Goal: Task Accomplishment & Management: Complete application form

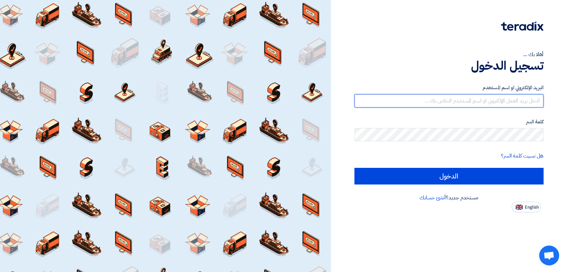
click at [452, 96] on input "text" at bounding box center [448, 100] width 189 height 13
type input "[EMAIL_ADDRESS][DOMAIN_NAME]"
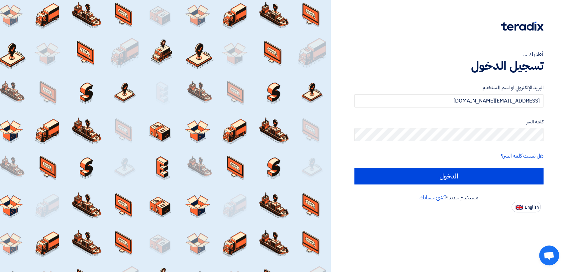
click at [354, 168] on input "الدخول" at bounding box center [448, 176] width 189 height 17
type input "Sign in"
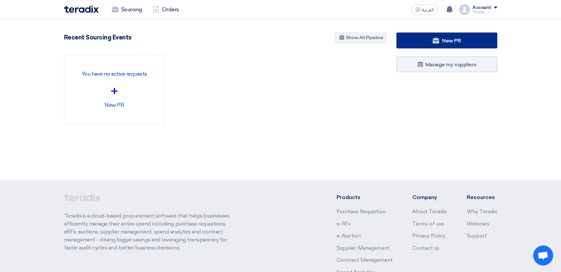
click at [436, 42] on use at bounding box center [436, 41] width 7 height 6
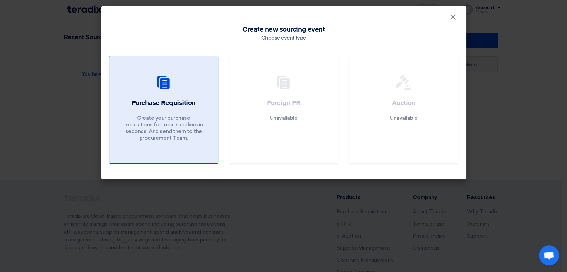
click at [156, 111] on div "Purchase Requisition Create your purchase requisitions for local suppliers in s…" at bounding box center [163, 122] width 93 height 46
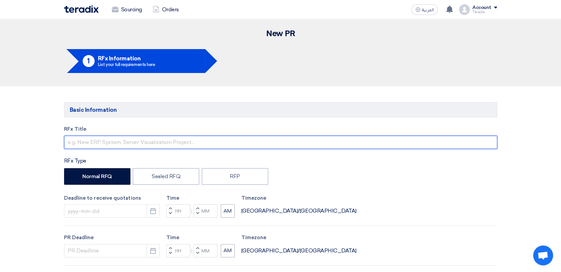
click at [202, 146] on input "text" at bounding box center [280, 142] width 433 height 13
paste input "2614 (Filters)"
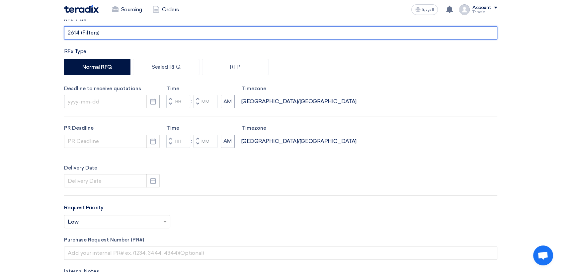
scroll to position [111, 0]
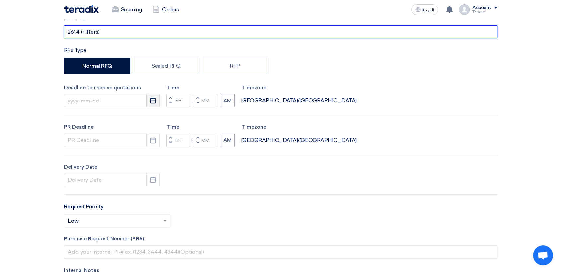
type input "2614 (Filters)"
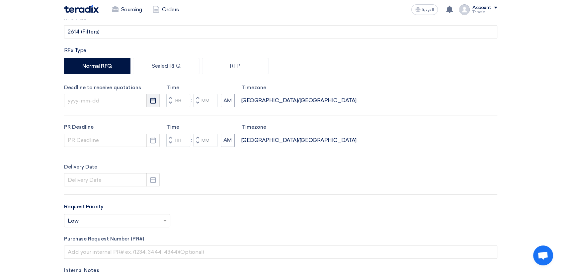
click at [150, 100] on icon "Pick a date" at bounding box center [153, 100] width 7 height 7
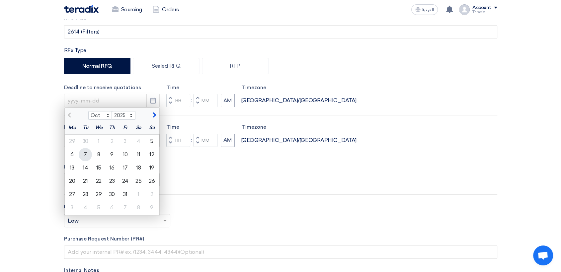
click at [86, 157] on div "7" at bounding box center [85, 154] width 13 height 13
type input "[DATE]"
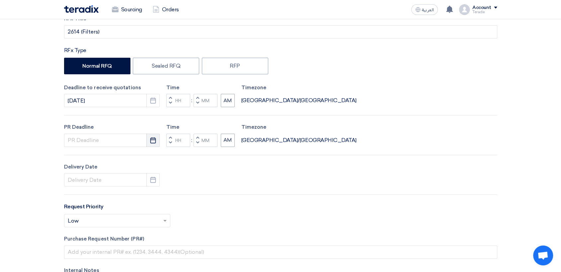
click at [151, 141] on icon "Pick a date" at bounding box center [153, 140] width 7 height 7
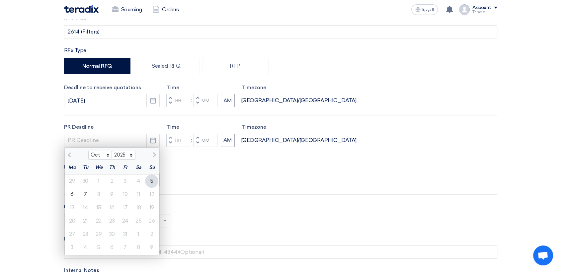
drag, startPoint x: 87, startPoint y: 196, endPoint x: 106, endPoint y: 193, distance: 19.9
click at [87, 195] on div "7" at bounding box center [85, 194] width 13 height 13
type input "[DATE]"
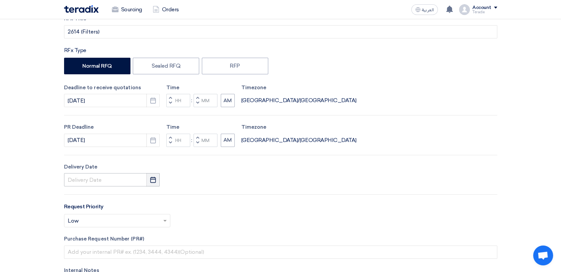
drag, startPoint x: 156, startPoint y: 178, endPoint x: 145, endPoint y: 182, distance: 11.9
click at [155, 178] on icon "Pick a date" at bounding box center [153, 180] width 7 height 7
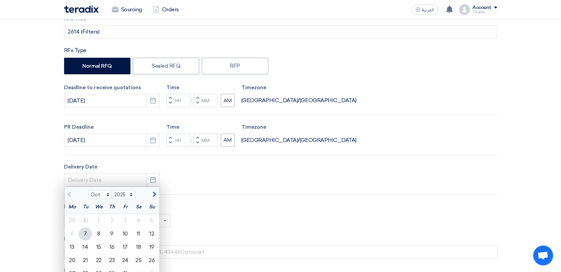
drag, startPoint x: 88, startPoint y: 237, endPoint x: 110, endPoint y: 227, distance: 24.2
click at [88, 236] on div "7" at bounding box center [85, 233] width 13 height 13
type input "[DATE]"
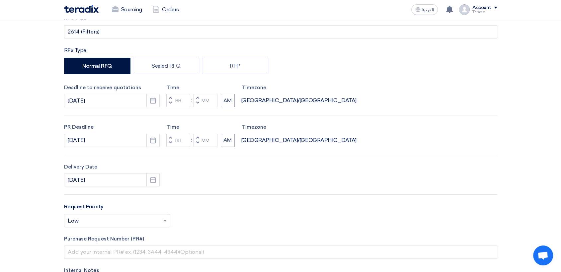
click at [195, 106] on button "Decrement minutes" at bounding box center [198, 103] width 8 height 8
type input "11"
type input "59"
click at [197, 146] on button "Decrement minutes" at bounding box center [198, 143] width 8 height 8
type input "11"
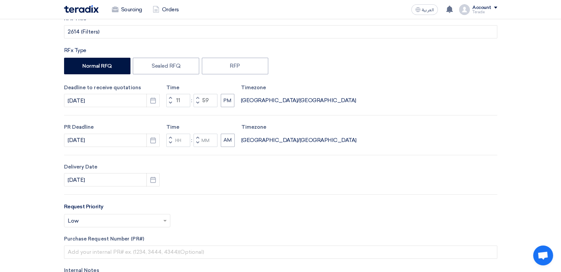
type input "59"
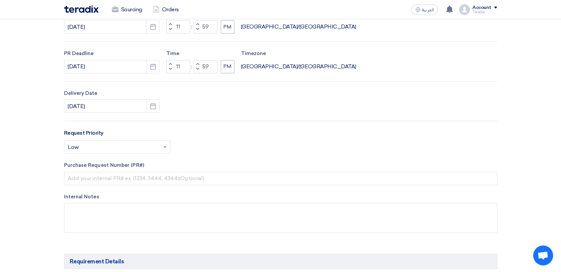
scroll to position [258, 0]
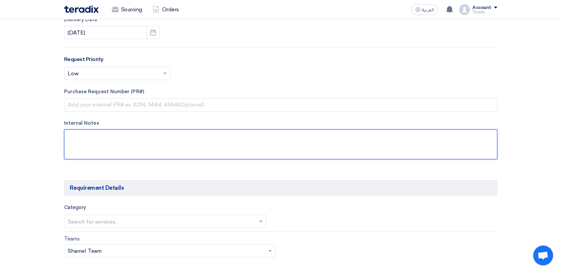
click at [135, 145] on textarea at bounding box center [280, 145] width 433 height 30
paste textarea "ALAADAHAR"
paste textarea "l [EMAIL_ADDRESS][DOMAIN_NAME]"
paste textarea "Saudi Air Navigation Services"
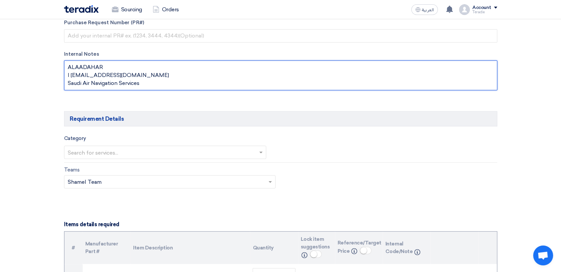
scroll to position [332, 0]
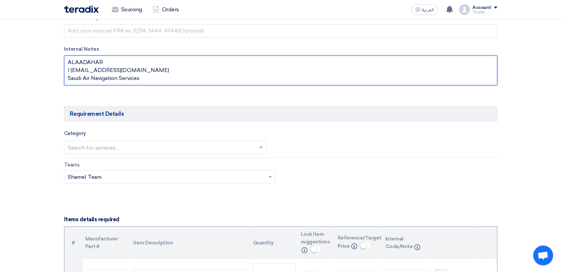
type textarea "ALAADAHAR l [EMAIL_ADDRESS][DOMAIN_NAME] Saudi Air Navigation Services"
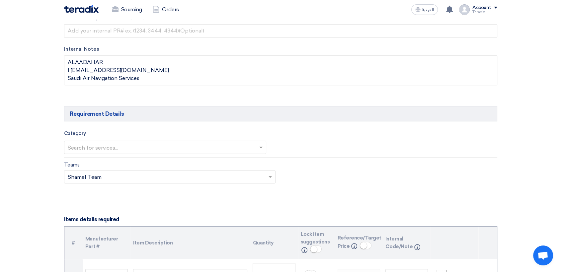
click at [112, 150] on input "text" at bounding box center [162, 147] width 189 height 11
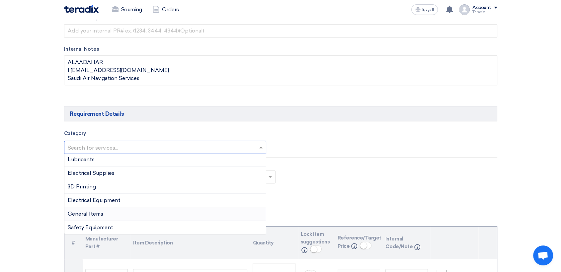
scroll to position [111, 0]
click at [115, 187] on div "Electrical Supplies" at bounding box center [165, 187] width 202 height 14
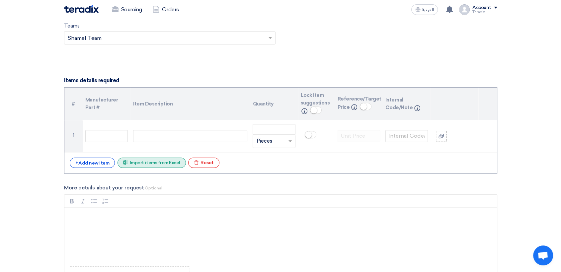
scroll to position [480, 0]
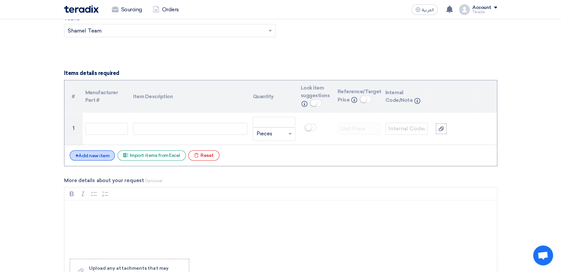
click at [93, 157] on div "+ Add new item" at bounding box center [92, 155] width 45 height 10
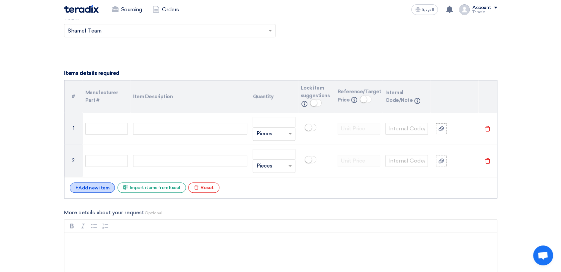
click at [102, 192] on div "+ Add new item" at bounding box center [92, 188] width 45 height 10
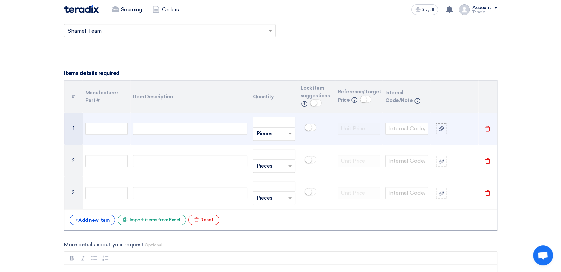
click at [171, 131] on div at bounding box center [190, 129] width 114 height 12
paste div
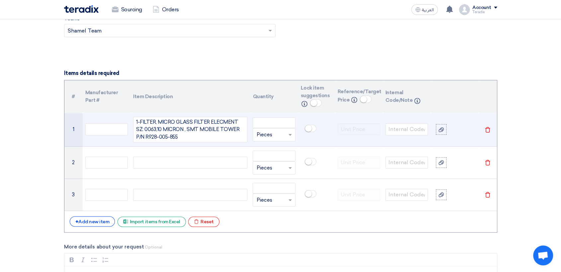
scroll to position [474, 0]
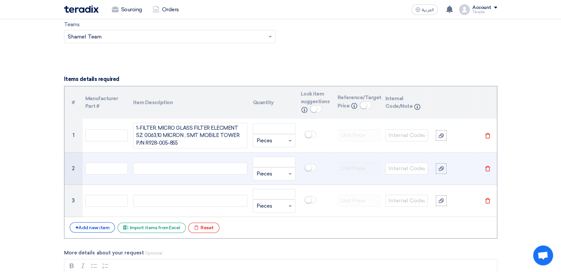
click at [178, 165] on div at bounding box center [190, 169] width 114 height 12
paste div
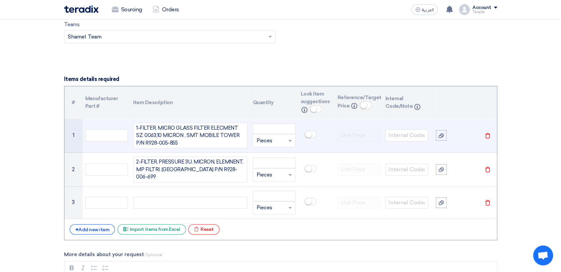
scroll to position [468, 0]
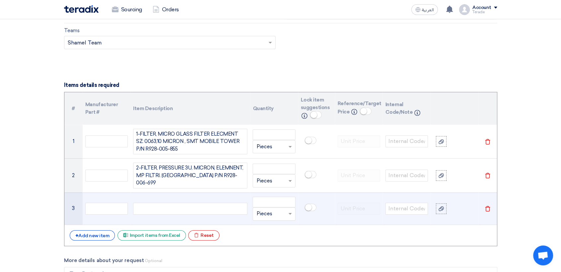
click at [196, 208] on div at bounding box center [190, 209] width 114 height 12
paste div
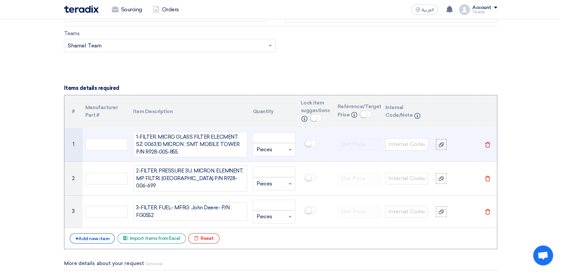
click at [270, 153] on input "text" at bounding box center [269, 149] width 27 height 11
type input "EACH"
drag, startPoint x: 276, startPoint y: 151, endPoint x: 250, endPoint y: 148, distance: 26.7
click at [250, 148] on td "Unit × Pieces EACH Add type... "EACH"" at bounding box center [274, 145] width 48 height 34
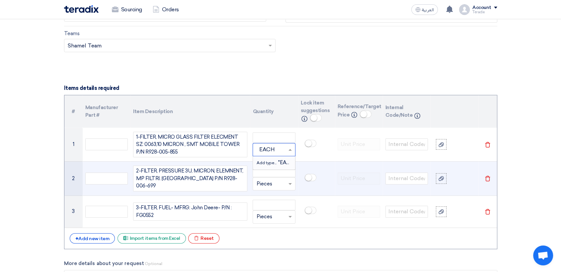
click at [266, 163] on span "Add type..." at bounding box center [267, 163] width 22 height 5
click at [263, 182] on input "text" at bounding box center [269, 184] width 27 height 11
type input "EACH"
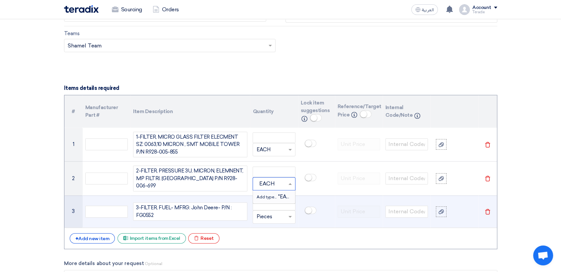
click at [262, 195] on span "Add type..." at bounding box center [267, 197] width 22 height 5
click at [262, 216] on input "text" at bounding box center [269, 217] width 27 height 11
type input "EACH"
click at [258, 204] on span "Add type..." at bounding box center [267, 204] width 22 height 5
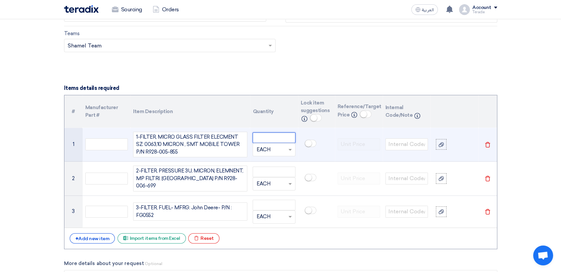
click at [288, 142] on input "number" at bounding box center [274, 138] width 43 height 11
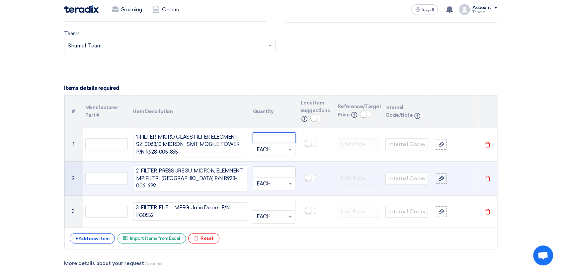
paste input "1"
type input "1"
click at [269, 173] on input "number" at bounding box center [274, 172] width 43 height 11
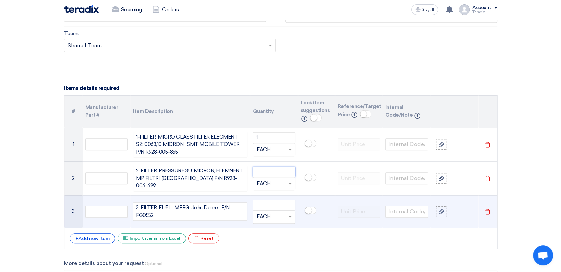
paste input "1"
type input "1"
click at [276, 206] on input "number" at bounding box center [274, 205] width 43 height 11
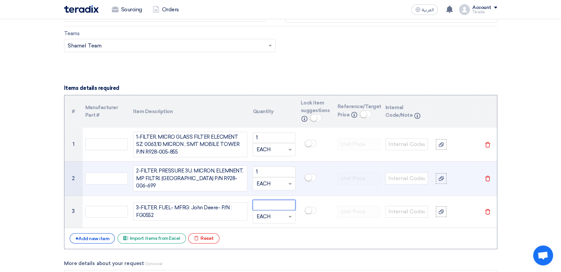
paste input "1"
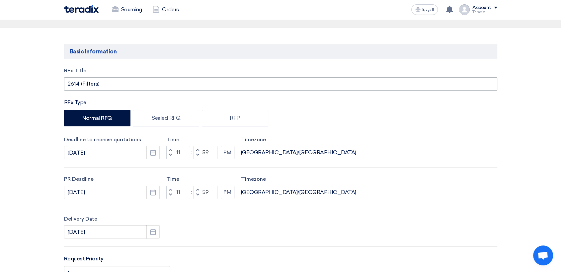
scroll to position [0, 0]
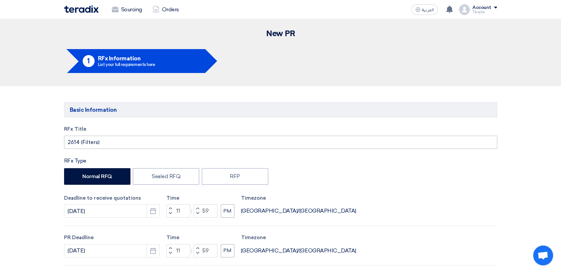
type input "1"
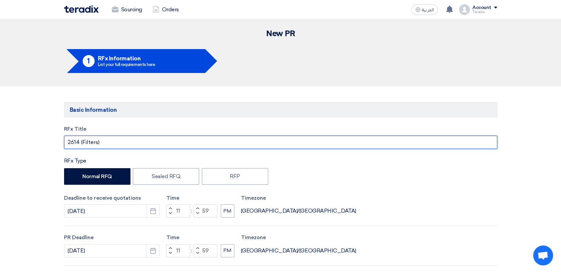
drag, startPoint x: 74, startPoint y: 136, endPoint x: 17, endPoint y: 127, distance: 58.2
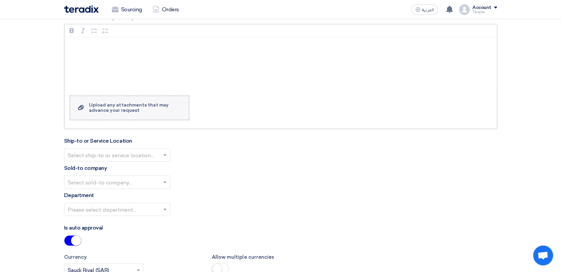
scroll to position [738, 0]
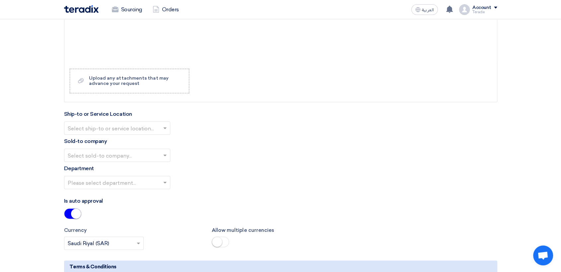
click at [155, 127] on input "text" at bounding box center [114, 128] width 92 height 11
click at [150, 138] on div "Obeikan Digital Solutions" at bounding box center [117, 141] width 106 height 13
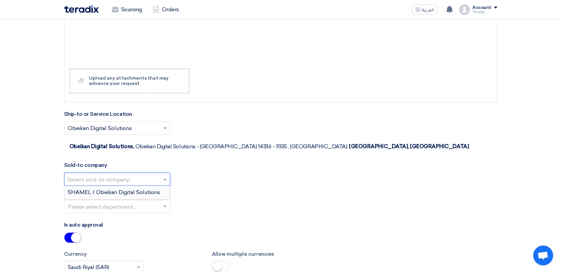
click at [153, 174] on input "text" at bounding box center [114, 179] width 92 height 11
click at [150, 189] on span "SHAMEL / Obeikan Digital Solutions" at bounding box center [114, 192] width 92 height 6
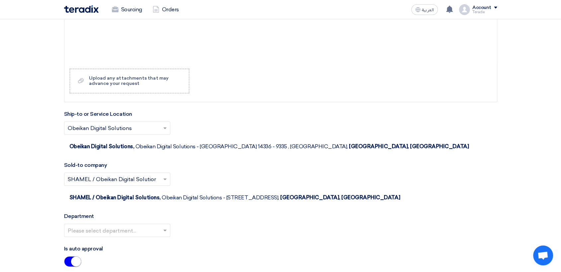
click at [155, 225] on input "text" at bounding box center [114, 230] width 92 height 11
drag, startPoint x: 154, startPoint y: 199, endPoint x: 157, endPoint y: 208, distance: 9.7
click at [153, 237] on div "Procurement Department" at bounding box center [117, 243] width 106 height 13
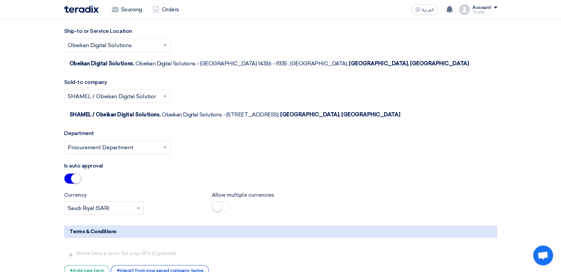
scroll to position [922, 0]
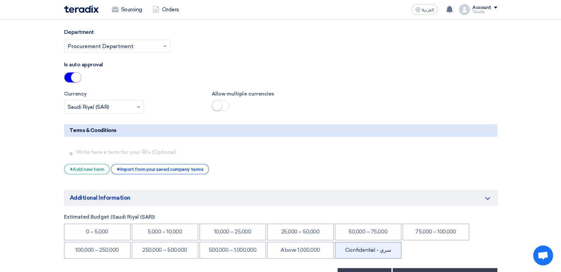
click at [367, 242] on li "Confidential - سري" at bounding box center [368, 250] width 66 height 17
drag, startPoint x: 423, startPoint y: 244, endPoint x: 405, endPoint y: 234, distance: 19.9
click at [423, 268] on button "Submit Internal Purchase Request" at bounding box center [445, 275] width 105 height 15
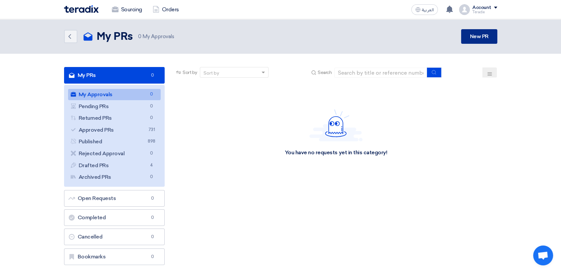
click at [467, 41] on link "New PR" at bounding box center [479, 36] width 36 height 15
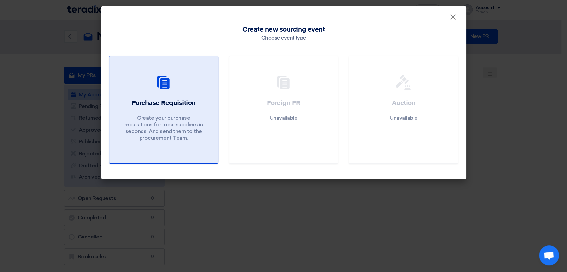
click at [198, 107] on div "Purchase Requisition Create your purchase requisitions for local suppliers in s…" at bounding box center [163, 122] width 93 height 46
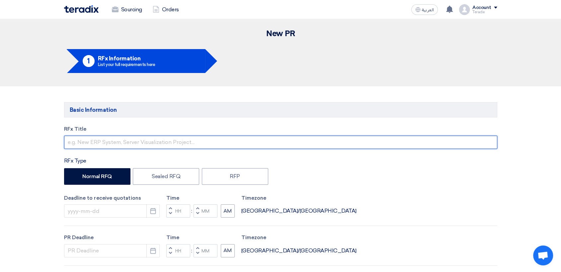
click at [139, 140] on input "text" at bounding box center [280, 142] width 433 height 13
paste input "2609 (Computer Items)"
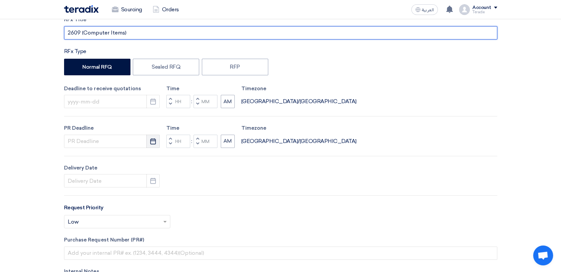
scroll to position [111, 0]
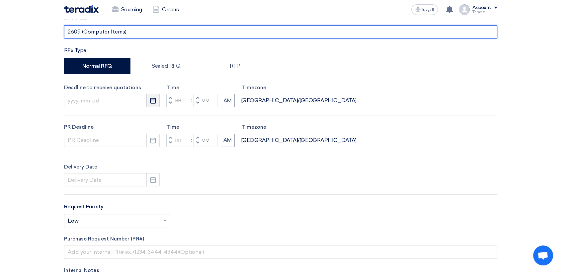
type input "2609 (Computer Items)"
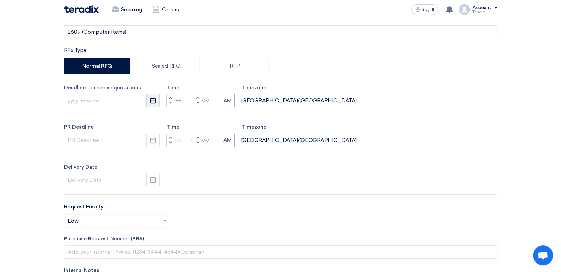
click at [153, 103] on use "button" at bounding box center [153, 101] width 6 height 6
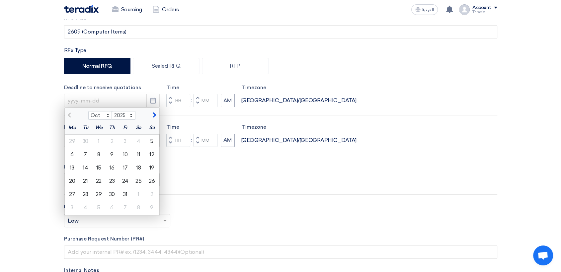
click at [87, 157] on div "7" at bounding box center [85, 154] width 13 height 13
type input "[DATE]"
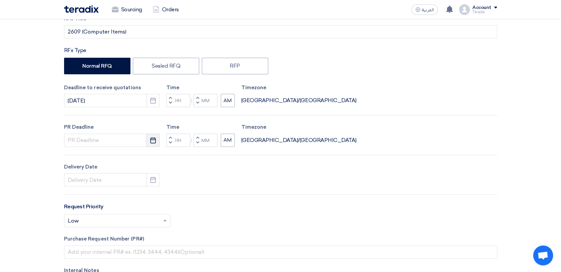
click at [152, 141] on icon "Pick a date" at bounding box center [153, 140] width 7 height 7
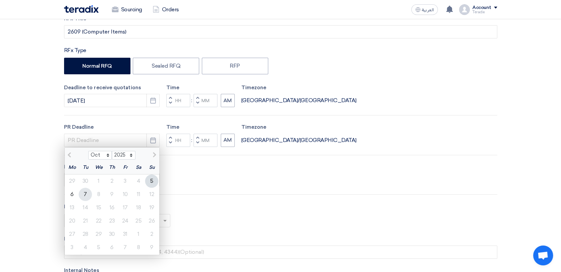
click at [82, 193] on div "7" at bounding box center [85, 194] width 13 height 13
type input "[DATE]"
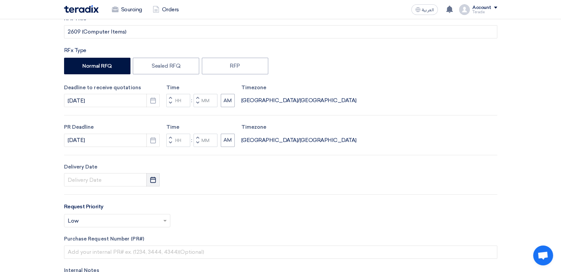
click at [148, 180] on button "Pick a date" at bounding box center [152, 179] width 13 height 13
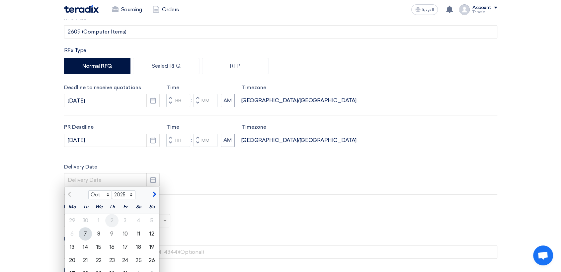
drag, startPoint x: 91, startPoint y: 231, endPoint x: 110, endPoint y: 214, distance: 25.4
click at [92, 230] on div "6 7 8 9 10 11 12" at bounding box center [112, 233] width 95 height 13
click at [88, 234] on div "7" at bounding box center [85, 233] width 13 height 13
type input "[DATE]"
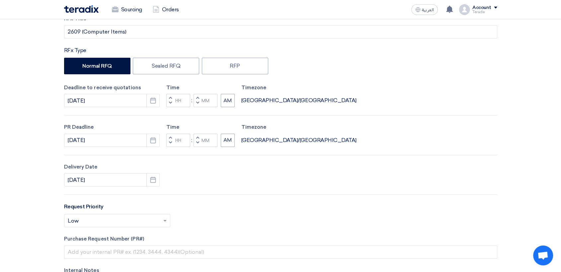
click at [197, 104] on span "button" at bounding box center [197, 103] width 2 height 4
type input "11"
type input "59"
click at [195, 145] on button "Decrement minutes" at bounding box center [198, 143] width 8 height 8
type input "11"
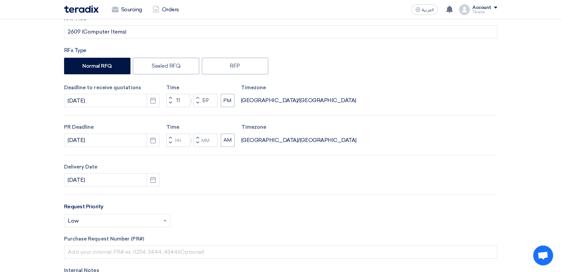
type input "59"
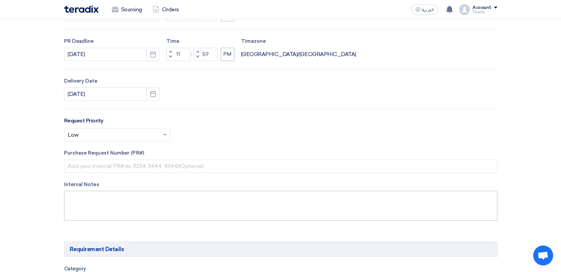
scroll to position [258, 0]
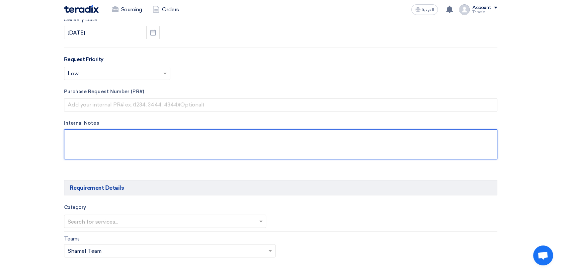
click at [173, 149] on textarea at bounding box center [280, 145] width 433 height 30
paste textarea "ALAADAHAR"
click at [93, 149] on textarea at bounding box center [280, 145] width 433 height 30
click at [108, 144] on textarea at bounding box center [280, 145] width 433 height 30
paste textarea "l [EMAIL_ADDRESS][DOMAIN_NAME]"
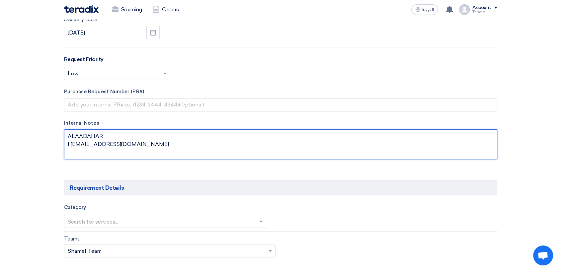
click at [70, 146] on textarea at bounding box center [280, 145] width 433 height 30
click at [127, 148] on textarea at bounding box center [280, 145] width 433 height 30
paste textarea "Saudi Air Navigation Services"
type textarea "ALAADAHAR [EMAIL_ADDRESS][DOMAIN_NAME] Saudi Air Navigation Services"
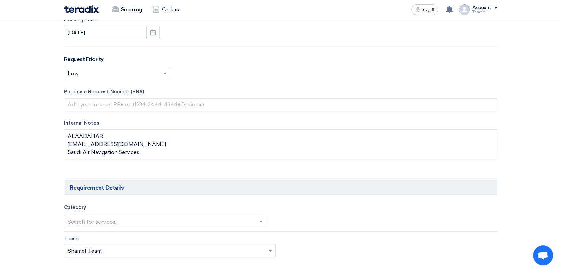
click at [162, 164] on div "RFx Title 2609 (Computer Items) RFx Type Normal RFQ Sealed RFQ RFP Deadline to …" at bounding box center [280, 18] width 443 height 302
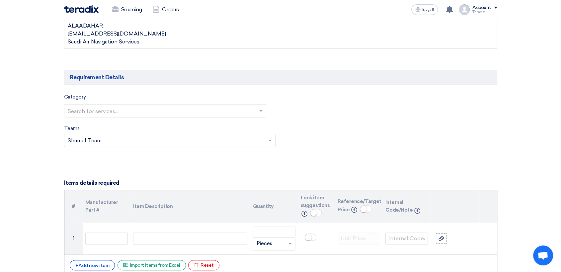
scroll to position [369, 0]
click at [177, 108] on input "text" at bounding box center [162, 111] width 189 height 11
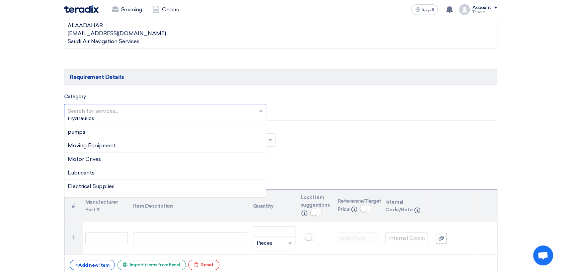
scroll to position [111, 0]
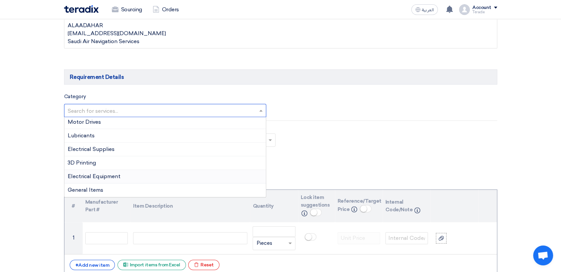
click at [113, 172] on div "Electrical Equipment" at bounding box center [165, 177] width 202 height 14
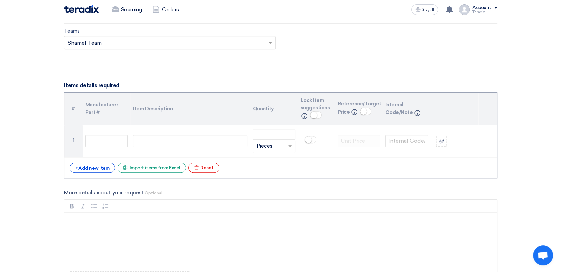
scroll to position [406, 0]
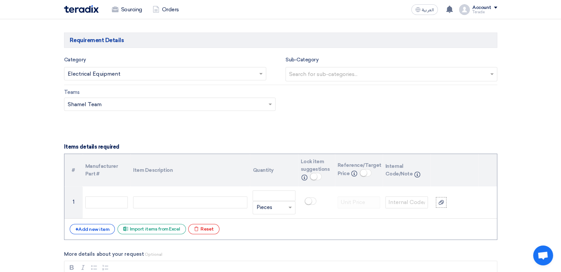
click at [118, 72] on input "text" at bounding box center [162, 74] width 189 height 11
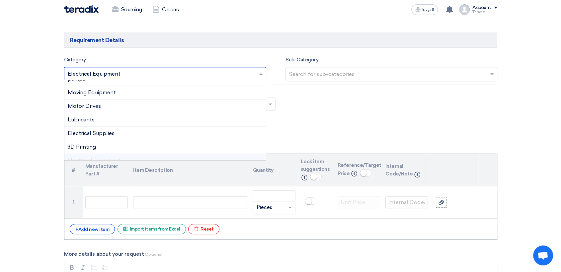
scroll to position [77, 0]
click at [112, 148] on div "Electrical Supplies" at bounding box center [165, 146] width 202 height 14
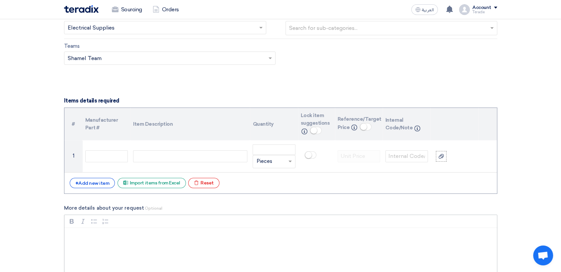
scroll to position [553, 0]
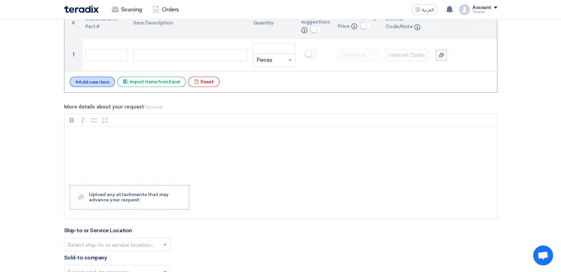
click at [105, 83] on div "+ Add new item" at bounding box center [92, 82] width 45 height 10
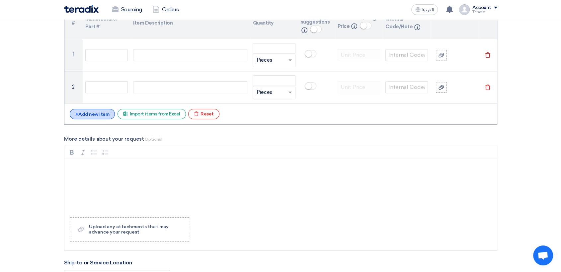
click at [100, 113] on div "+ Add new item" at bounding box center [92, 114] width 45 height 10
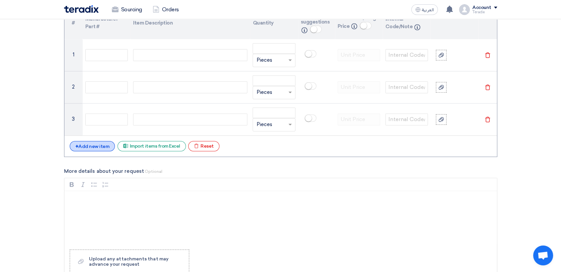
click at [107, 147] on div "+ Add new item" at bounding box center [92, 146] width 45 height 10
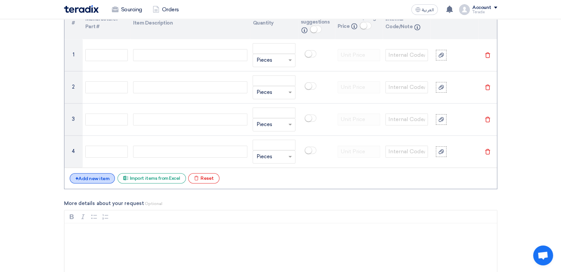
click at [101, 179] on div "+ Add new item" at bounding box center [92, 178] width 45 height 10
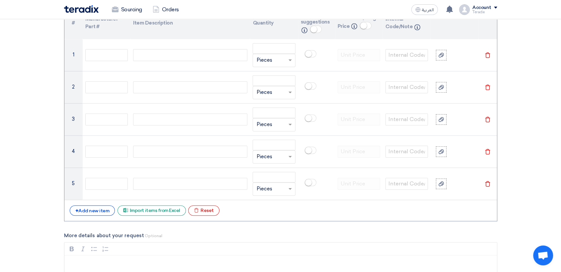
click at [104, 215] on div "+ Add new item Excel file Import items from Excel Excel file Reset" at bounding box center [281, 211] width 422 height 11
click at [104, 209] on div "+ Add new item" at bounding box center [92, 211] width 45 height 10
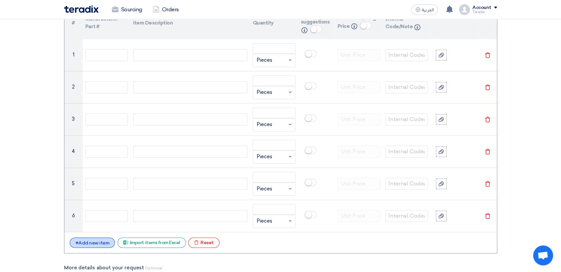
click at [96, 240] on div "+ Add new item" at bounding box center [92, 243] width 45 height 10
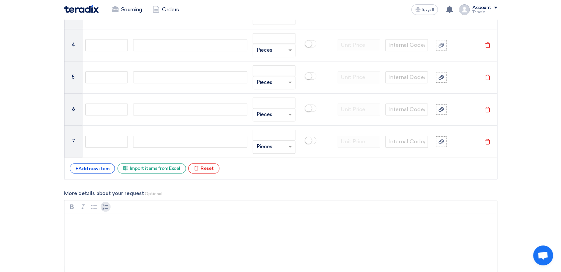
scroll to position [664, 0]
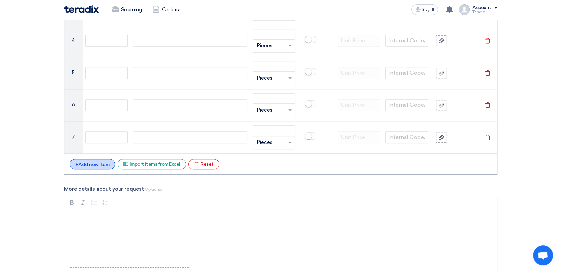
click at [106, 166] on div "+ Add new item" at bounding box center [92, 164] width 45 height 10
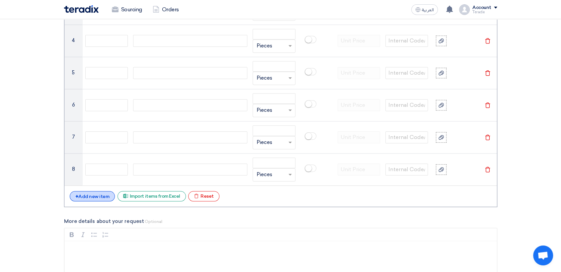
click at [103, 192] on div "+ Add new item" at bounding box center [92, 196] width 45 height 10
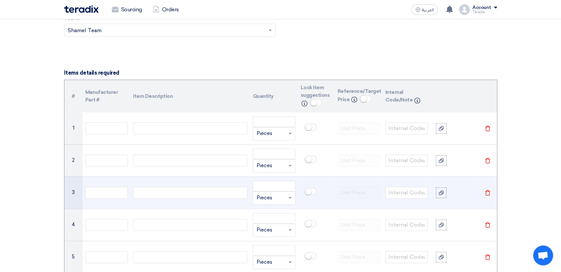
scroll to position [480, 0]
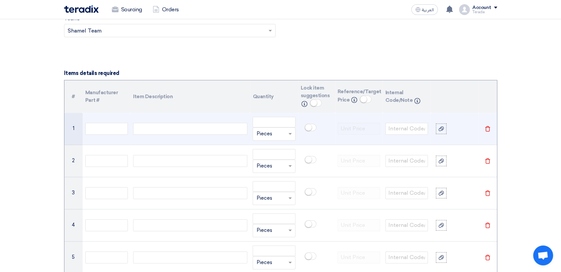
click at [161, 130] on div at bounding box center [190, 129] width 114 height 12
paste div
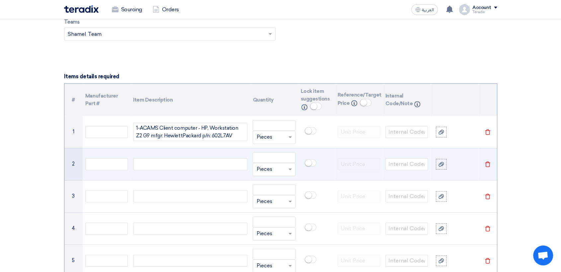
click at [172, 166] on div at bounding box center [190, 164] width 114 height 12
paste div
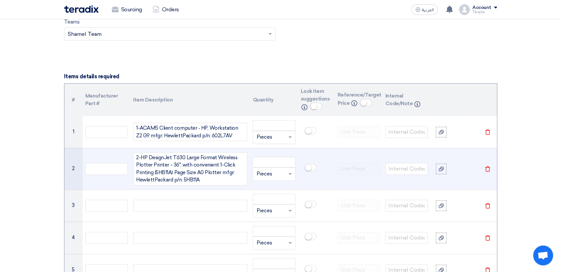
scroll to position [470, 0]
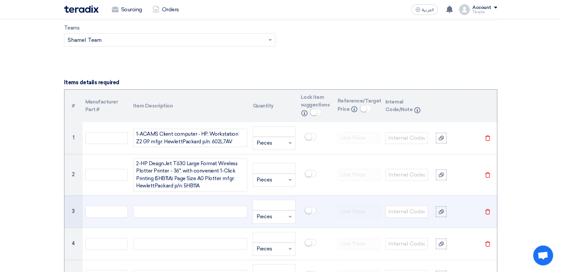
click at [177, 211] on div at bounding box center [190, 212] width 114 height 12
paste div
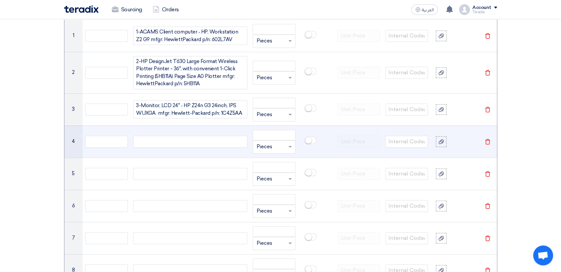
scroll to position [578, 0]
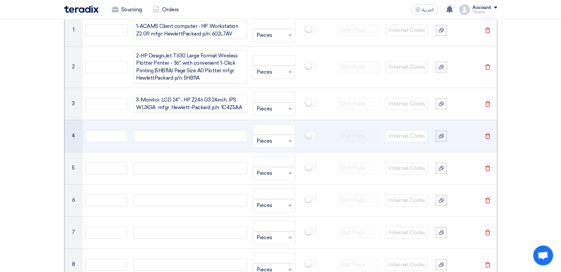
click at [201, 134] on div at bounding box center [190, 136] width 114 height 12
paste div
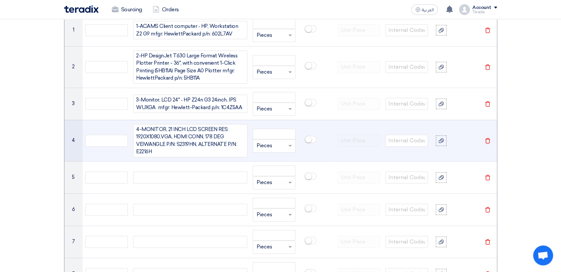
scroll to position [572, 0]
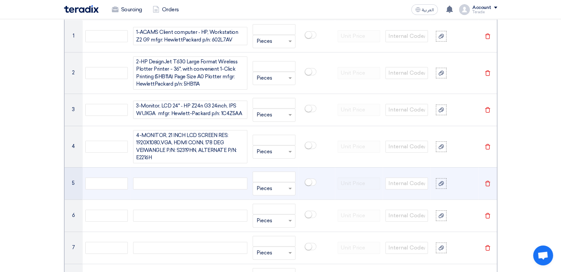
click at [187, 185] on div at bounding box center [190, 184] width 114 height 12
paste div
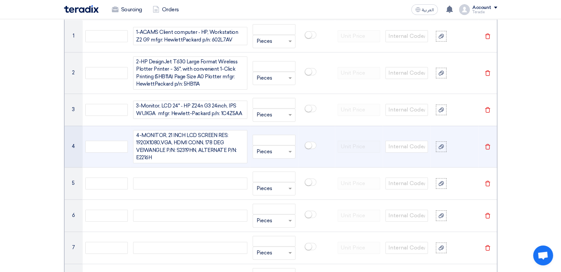
scroll to position [569, 0]
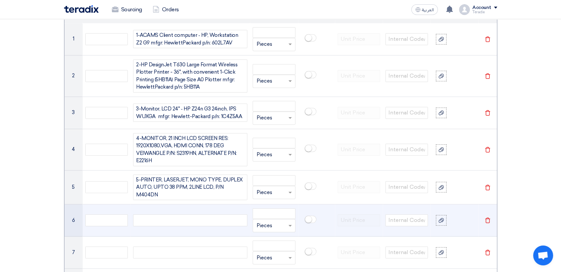
click at [179, 217] on div at bounding box center [190, 221] width 114 height 12
paste div
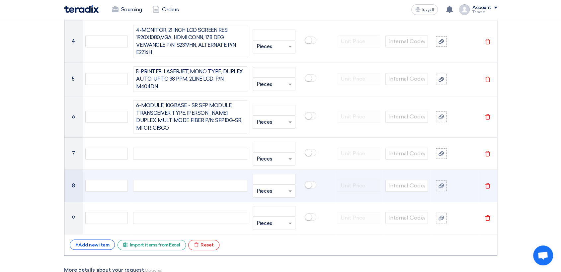
scroll to position [711, 0]
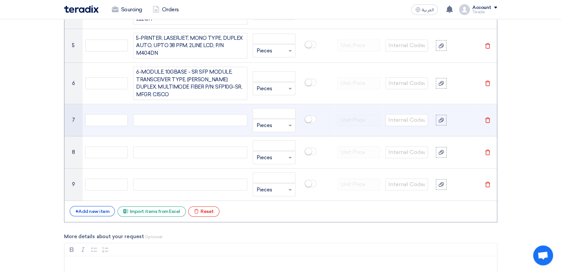
click at [189, 120] on div at bounding box center [190, 120] width 114 height 12
paste div
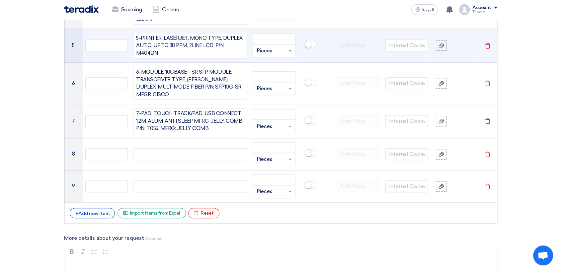
scroll to position [705, 0]
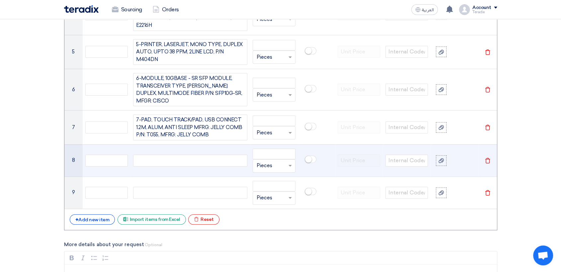
click at [178, 157] on div at bounding box center [190, 161] width 114 height 12
paste div
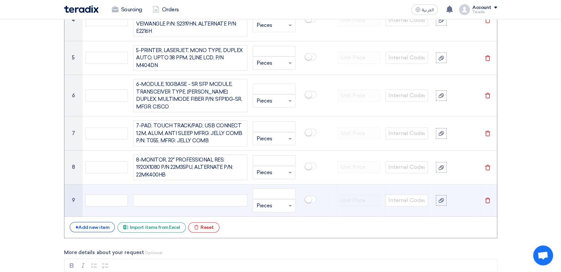
click at [175, 196] on div at bounding box center [190, 201] width 114 height 12
paste div
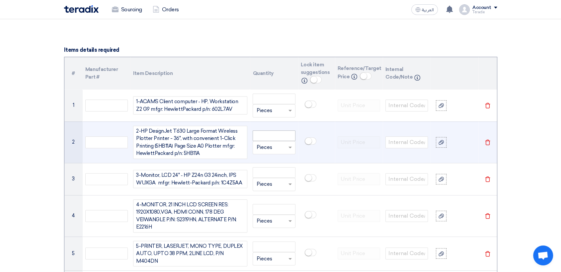
scroll to position [511, 0]
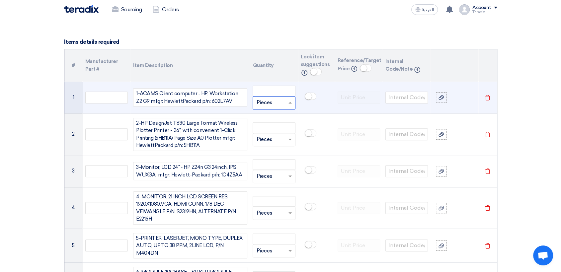
click at [271, 107] on input "text" at bounding box center [269, 103] width 27 height 11
paste input "EAC H"
type input "EAC H"
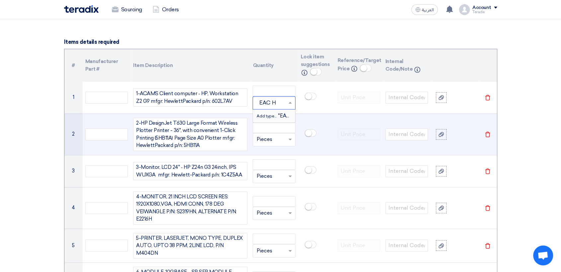
click at [273, 118] on div "Add type... "EAC H"" at bounding box center [274, 116] width 42 height 13
click at [273, 137] on input "text" at bounding box center [269, 139] width 27 height 11
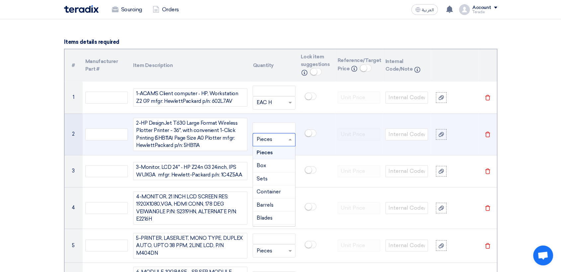
paste input "EAC H"
type input "EAC H"
click at [274, 153] on span "Add type..." at bounding box center [267, 153] width 22 height 5
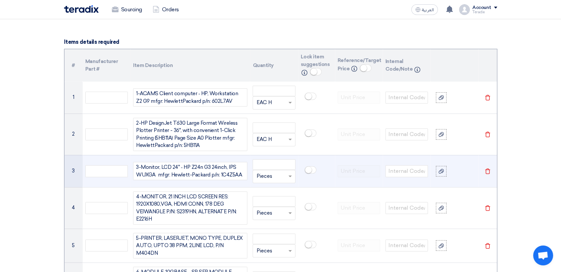
click at [269, 181] on input "text" at bounding box center [269, 176] width 27 height 11
paste input "EAC H"
type input "EAC H"
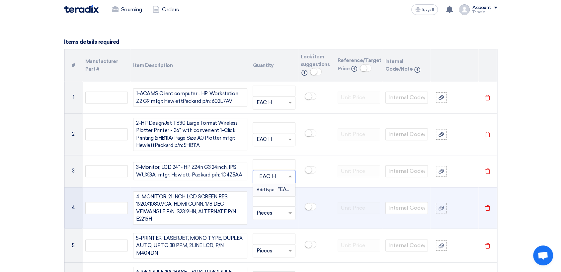
click at [270, 191] on span "Add type..." at bounding box center [267, 190] width 22 height 5
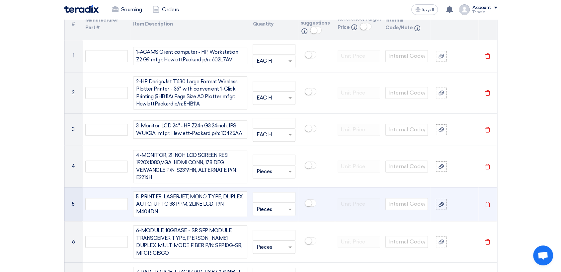
scroll to position [584, 0]
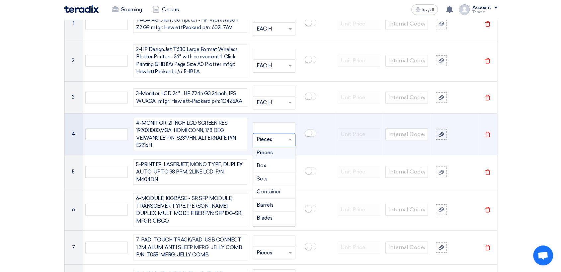
click at [273, 141] on input "text" at bounding box center [269, 139] width 27 height 11
paste input "EAC H"
type input "EAC H"
click at [272, 155] on div "Add type... "EAC H"" at bounding box center [274, 152] width 42 height 13
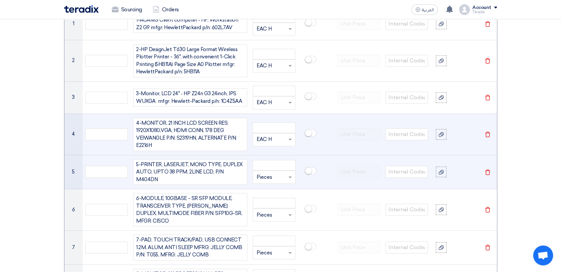
click at [271, 177] on input "text" at bounding box center [269, 177] width 27 height 11
paste input "EAC H"
type input "EAC H"
click at [269, 184] on div "Add type... "EAC H"" at bounding box center [274, 190] width 42 height 13
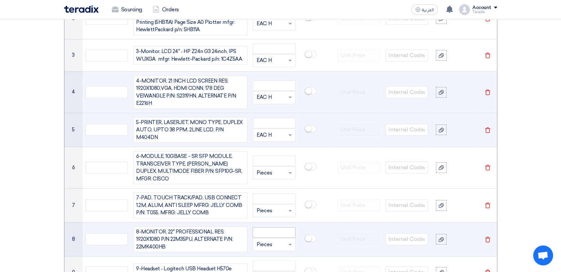
scroll to position [695, 0]
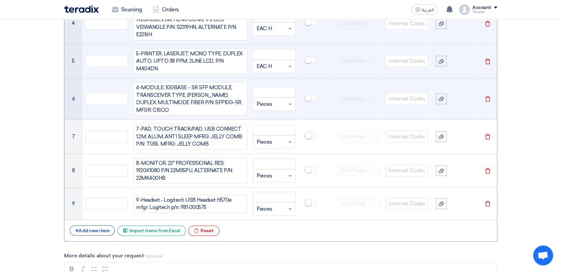
click at [273, 102] on input "text" at bounding box center [269, 104] width 27 height 11
paste input "EAC H"
type input "EAC H"
click at [273, 117] on span "Add type..." at bounding box center [267, 117] width 22 height 5
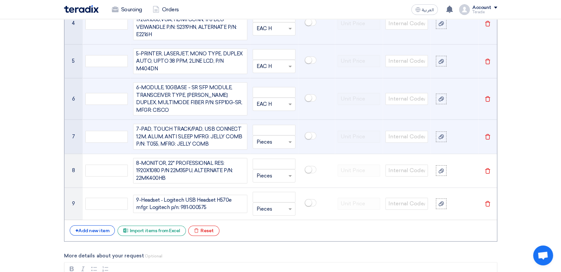
click at [274, 137] on input "text" at bounding box center [269, 142] width 27 height 11
paste input "EAC H"
type input "EAC H"
click at [278, 152] on span "Add type... "EAC H"" at bounding box center [276, 155] width 40 height 6
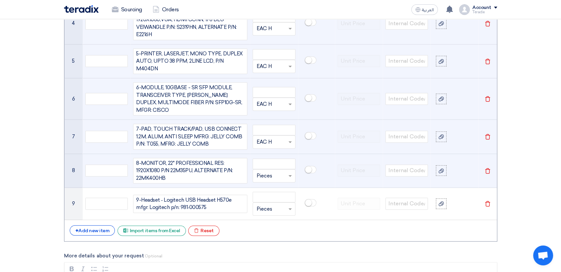
click at [273, 172] on input "text" at bounding box center [269, 176] width 27 height 11
paste input "EAC H"
type input "EAC H"
click at [267, 187] on span "Add type..." at bounding box center [267, 189] width 22 height 5
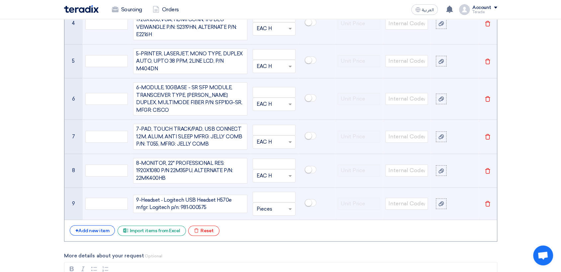
click at [271, 208] on input "text" at bounding box center [269, 209] width 27 height 11
paste input "EAC H"
type input "EAC H"
click at [272, 194] on span "Add type..." at bounding box center [267, 196] width 22 height 5
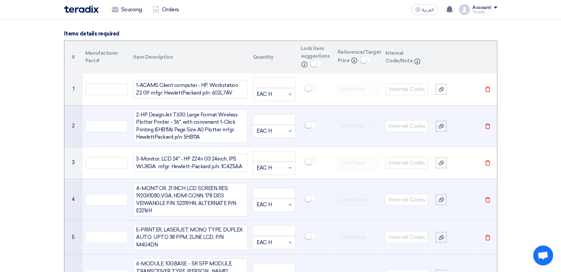
scroll to position [511, 0]
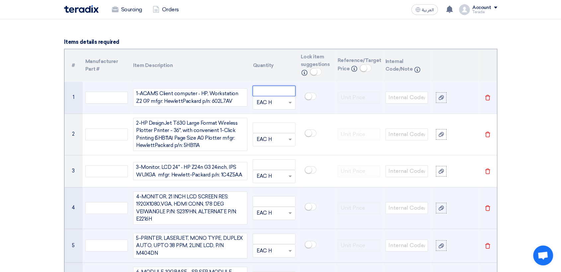
click at [274, 93] on input "number" at bounding box center [274, 91] width 43 height 11
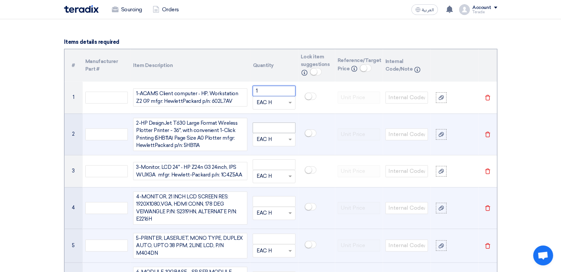
type input "1"
click at [266, 128] on input "number" at bounding box center [274, 128] width 43 height 11
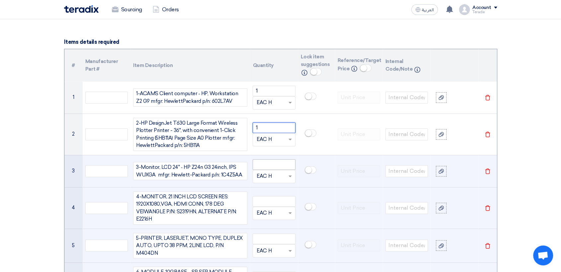
type input "1"
click at [271, 164] on input "number" at bounding box center [274, 164] width 43 height 11
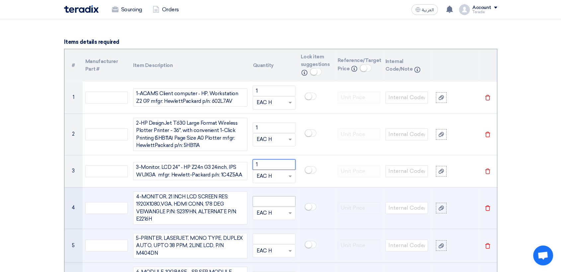
type input "1"
click at [275, 201] on input "number" at bounding box center [274, 201] width 43 height 11
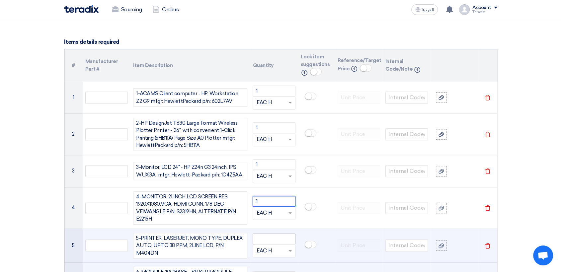
type input "1"
click at [264, 241] on input "number" at bounding box center [274, 239] width 43 height 11
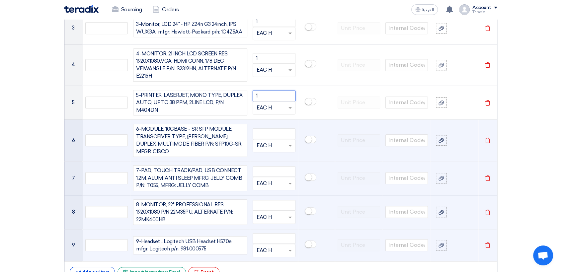
scroll to position [659, 0]
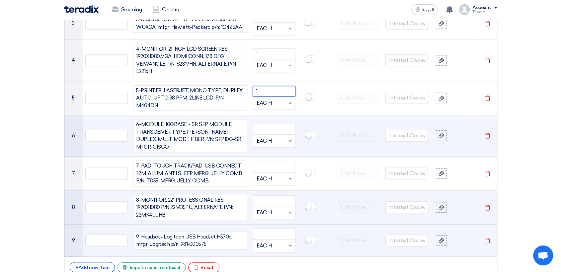
type input "1"
click at [268, 126] on input "number" at bounding box center [274, 129] width 43 height 11
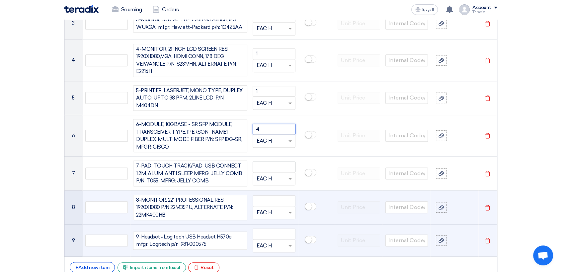
type input "4"
click at [270, 162] on input "number" at bounding box center [274, 167] width 43 height 11
type input "3"
click at [269, 197] on input "number" at bounding box center [274, 201] width 43 height 11
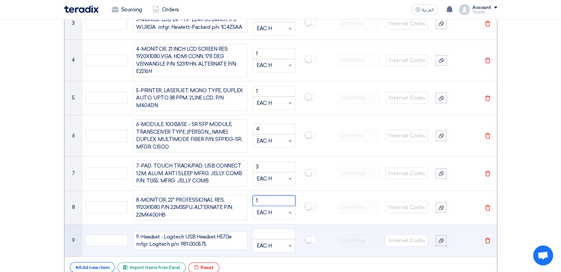
type input "1"
click at [274, 230] on input "number" at bounding box center [274, 234] width 43 height 11
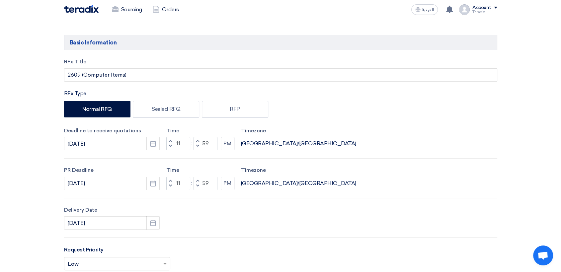
scroll to position [0, 0]
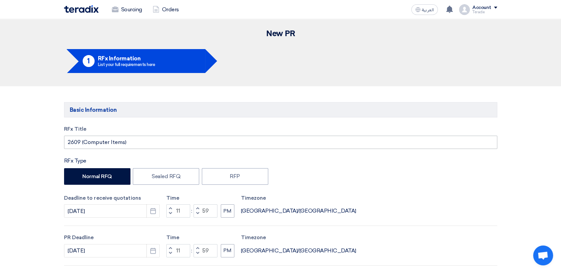
type input "1"
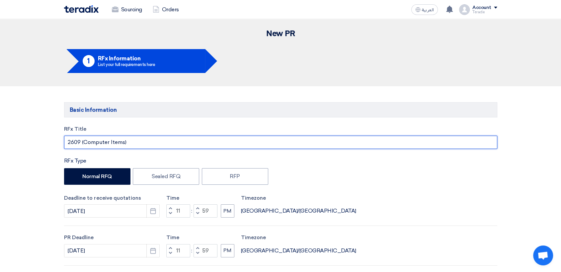
drag, startPoint x: 142, startPoint y: 143, endPoint x: 0, endPoint y: 112, distance: 145.5
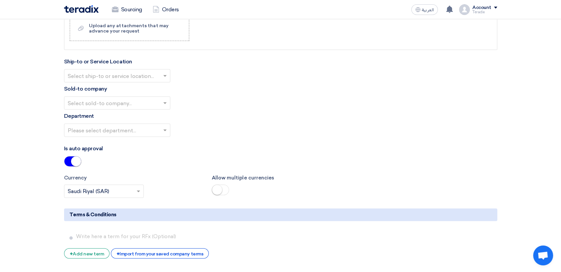
scroll to position [959, 0]
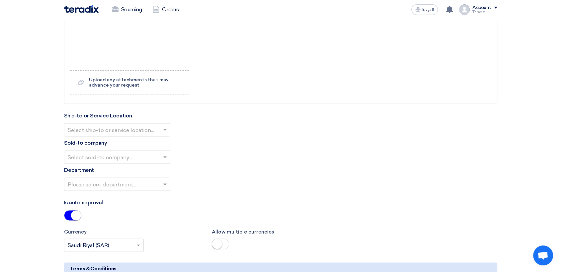
click at [146, 125] on input "text" at bounding box center [114, 130] width 92 height 11
click at [145, 136] on div "Obeikan Digital Solutions" at bounding box center [117, 142] width 106 height 13
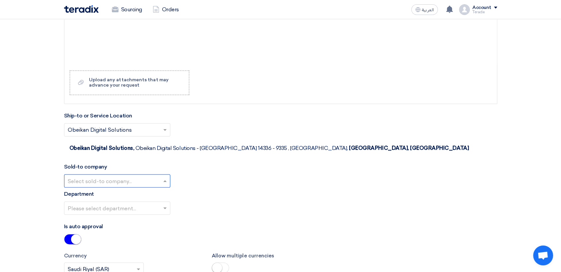
click at [148, 176] on input "text" at bounding box center [114, 181] width 92 height 11
click at [148, 191] on span "SHAMEL / Obeikan Digital Solutions" at bounding box center [114, 194] width 92 height 6
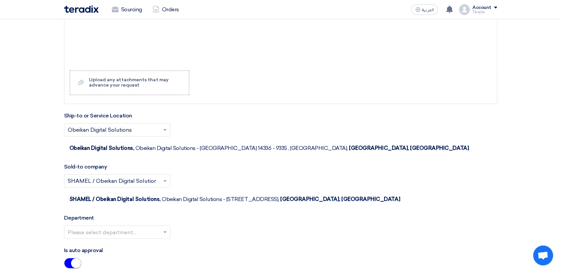
click at [151, 227] on input "text" at bounding box center [114, 232] width 92 height 11
drag, startPoint x: 152, startPoint y: 209, endPoint x: 191, endPoint y: 205, distance: 39.1
click at [153, 239] on div "Procurement Department" at bounding box center [117, 245] width 106 height 13
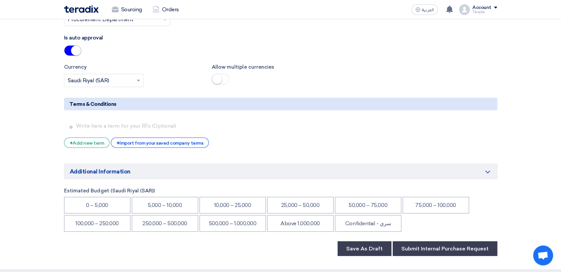
scroll to position [1217, 0]
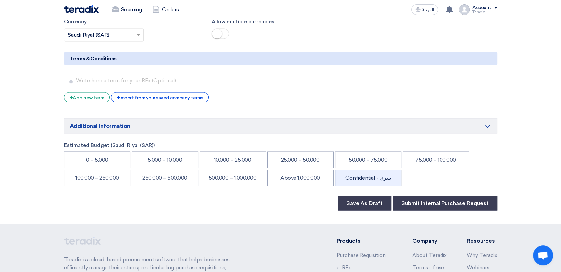
click at [372, 170] on li "Confidential - سري" at bounding box center [368, 178] width 66 height 17
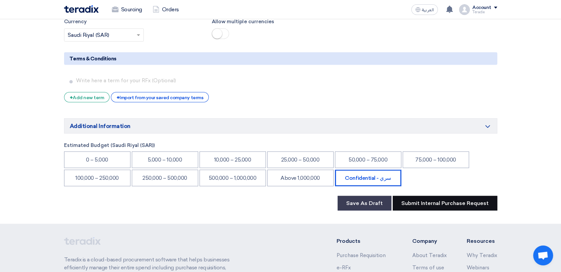
click at [429, 196] on button "Submit Internal Purchase Request" at bounding box center [445, 203] width 105 height 15
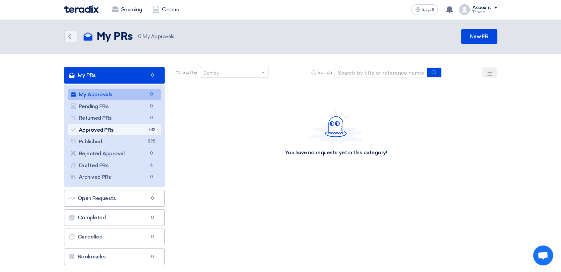
click at [127, 128] on link "Approved PRs Approved PRs 732" at bounding box center [114, 130] width 93 height 11
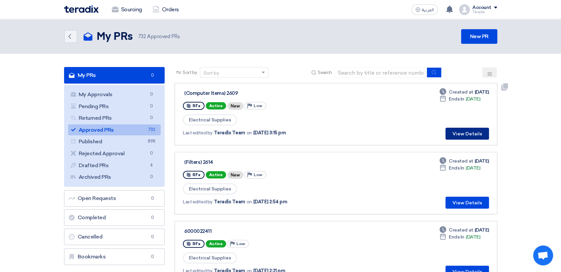
click at [468, 135] on button "View Details" at bounding box center [468, 134] width 44 height 12
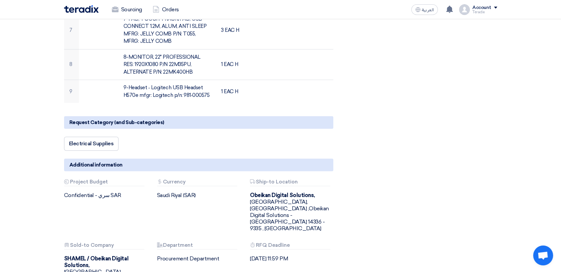
scroll to position [443, 0]
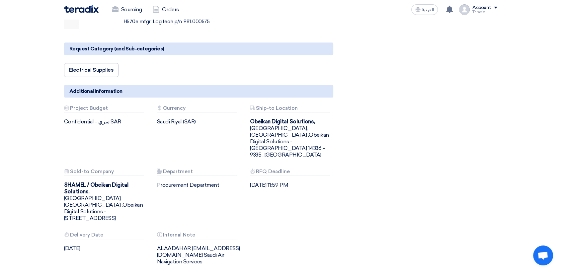
drag, startPoint x: 157, startPoint y: 218, endPoint x: 244, endPoint y: 229, distance: 88.4
click at [247, 229] on div "Budget Project Budget Confidential - سري SAR Attachments Currency [GEOGRAPHIC_D…" at bounding box center [198, 191] width 279 height 170
copy div "ALAADAHAR [EMAIL_ADDRESS][DOMAIN_NAME] Saudi Air Navigation Services"
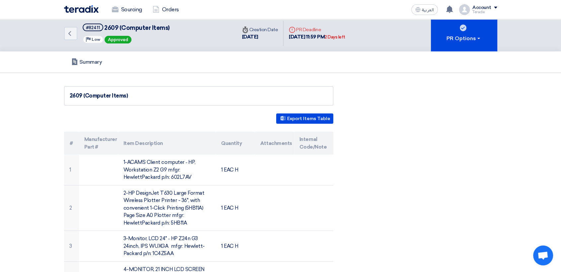
scroll to position [0, 0]
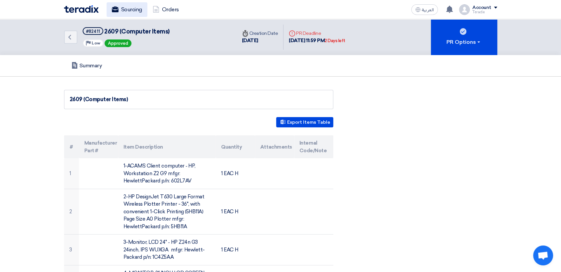
click at [128, 7] on link "Sourcing" at bounding box center [127, 9] width 41 height 15
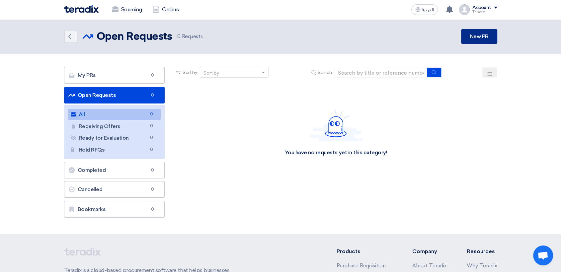
click at [486, 38] on link "New PR" at bounding box center [479, 36] width 36 height 15
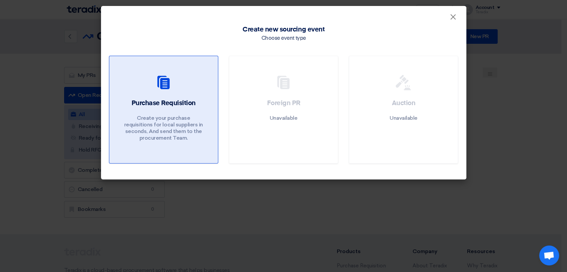
click at [175, 121] on p "Create your purchase requisitions for local suppliers in seconds, And send them…" at bounding box center [164, 128] width 80 height 27
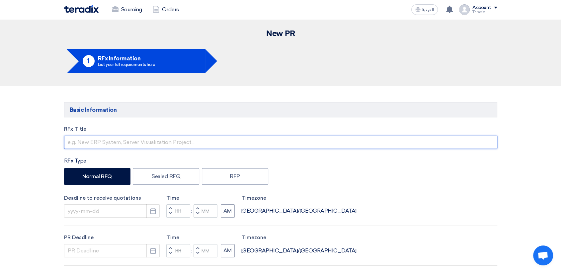
click at [124, 143] on input "text" at bounding box center [280, 142] width 433 height 13
paste input "2616 (MODULE 4 PORT FXO)"
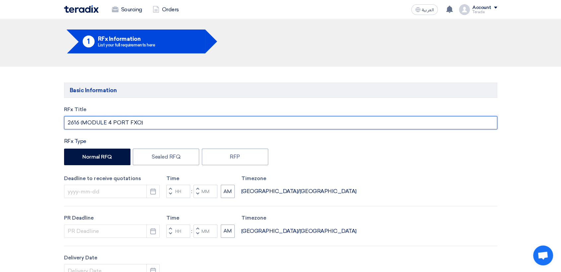
scroll to position [37, 0]
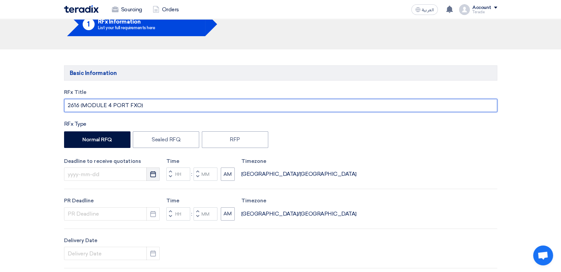
type input "2616 (MODULE 4 PORT FXO)"
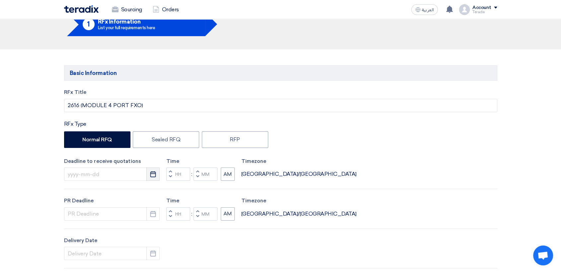
click at [151, 177] on use "button" at bounding box center [153, 174] width 6 height 6
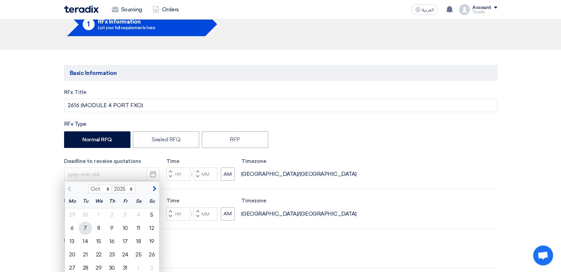
click at [87, 229] on div "7" at bounding box center [85, 228] width 13 height 13
type input "[DATE]"
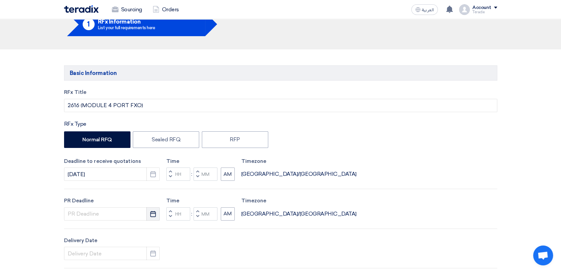
click at [159, 212] on button "Pick a date" at bounding box center [152, 214] width 13 height 13
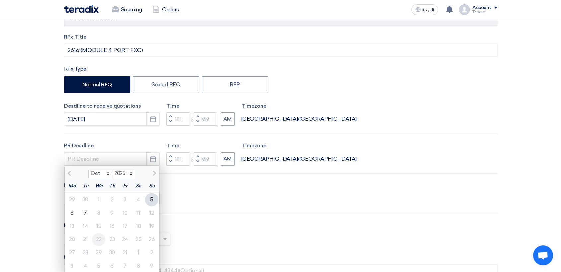
scroll to position [111, 0]
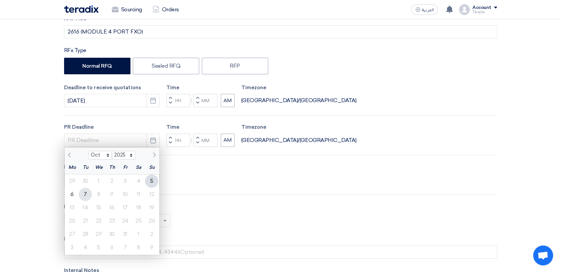
click at [88, 192] on div "7" at bounding box center [85, 194] width 13 height 13
type input "[DATE]"
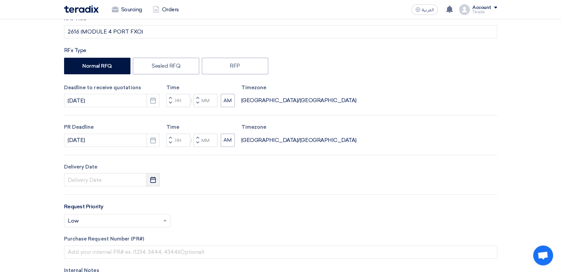
click at [152, 181] on icon "Pick a date" at bounding box center [153, 180] width 7 height 7
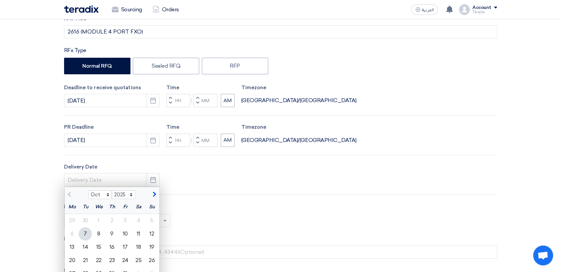
drag, startPoint x: 86, startPoint y: 234, endPoint x: 173, endPoint y: 160, distance: 114.0
click at [87, 232] on div "7" at bounding box center [85, 233] width 13 height 13
type input "[DATE]"
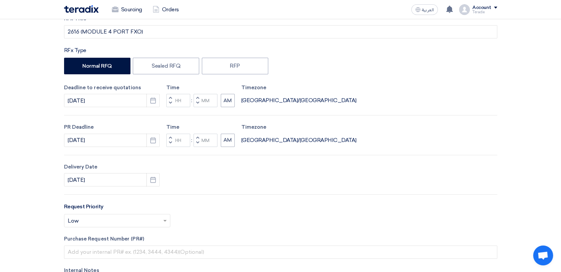
click at [197, 103] on span "button" at bounding box center [197, 103] width 2 height 4
type input "11"
type input "59"
click at [197, 142] on span "button" at bounding box center [197, 143] width 2 height 4
type input "11"
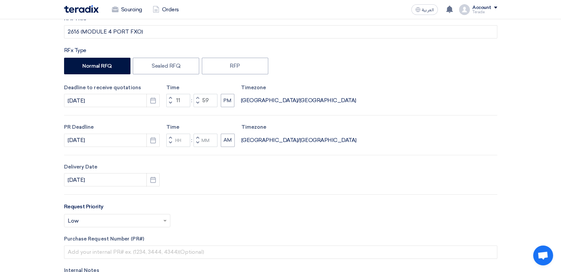
type input "59"
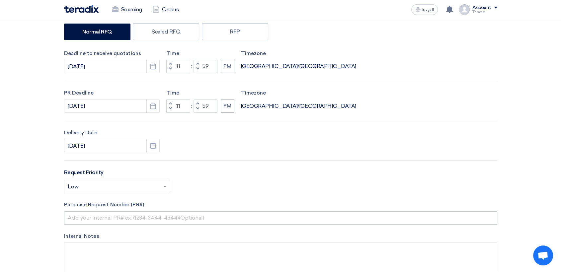
scroll to position [184, 0]
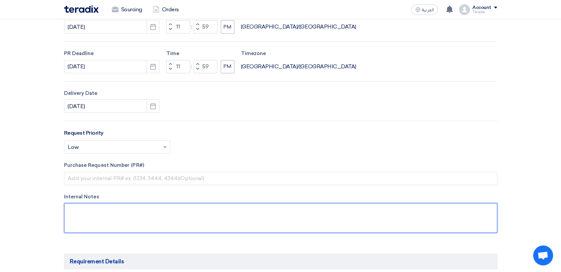
click at [184, 208] on textarea at bounding box center [280, 218] width 433 height 30
paste textarea "ALAADAHAR [EMAIL_ADDRESS][DOMAIN_NAME] Saudi Air Navigation Services"
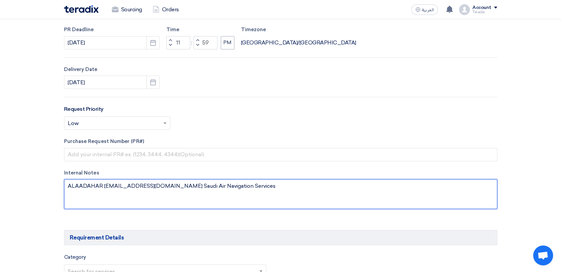
scroll to position [221, 0]
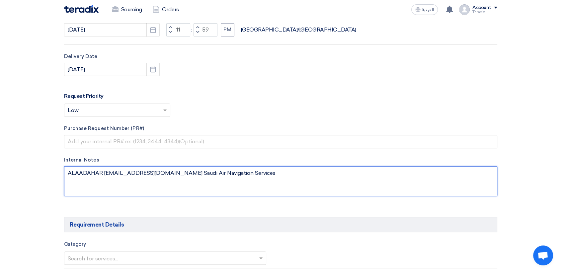
drag, startPoint x: 105, startPoint y: 173, endPoint x: 122, endPoint y: 173, distance: 16.9
click at [122, 173] on textarea at bounding box center [280, 181] width 433 height 30
drag, startPoint x: 103, startPoint y: 172, endPoint x: 156, endPoint y: 177, distance: 53.0
click at [155, 177] on textarea at bounding box center [280, 181] width 433 height 30
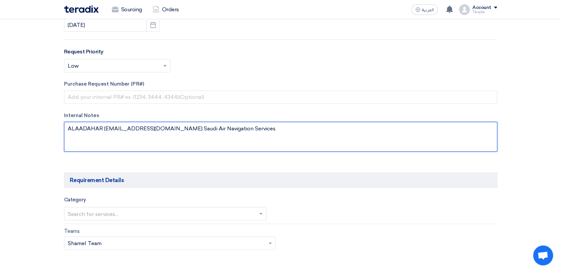
scroll to position [369, 0]
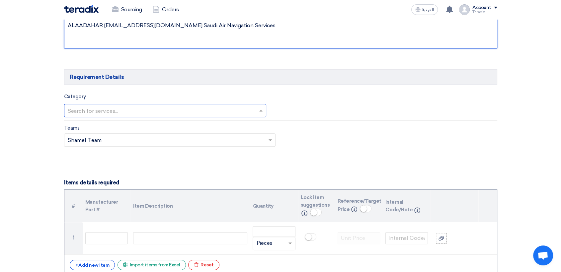
type textarea "ALAADAHAR [EMAIL_ADDRESS][DOMAIN_NAME] Saudi Air Navigation Services"
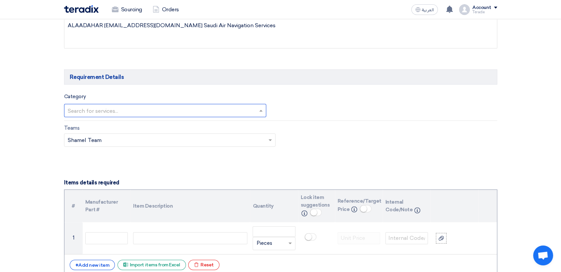
click at [184, 110] on input "text" at bounding box center [162, 111] width 189 height 11
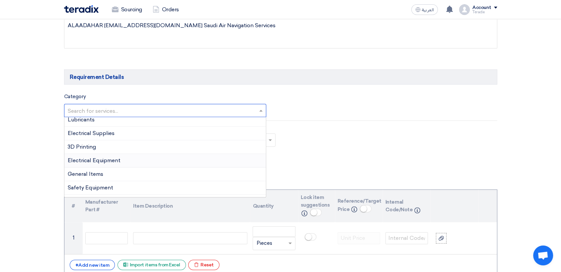
scroll to position [114, 0]
click at [111, 148] on span "Electrical Supplies" at bounding box center [91, 146] width 47 height 6
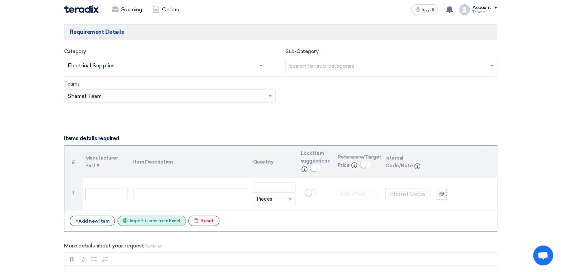
scroll to position [480, 0]
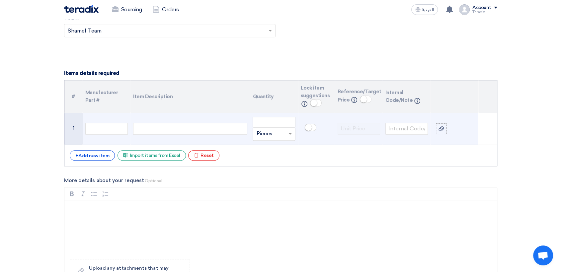
drag, startPoint x: 200, startPoint y: 132, endPoint x: 207, endPoint y: 130, distance: 6.5
click at [201, 131] on div at bounding box center [190, 129] width 114 height 12
paste div
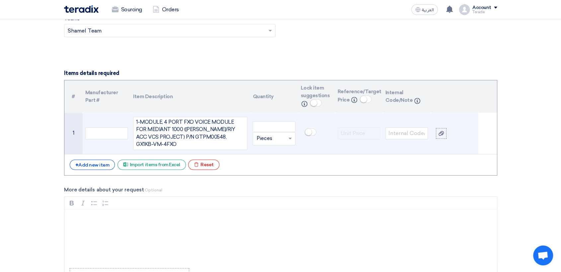
scroll to position [474, 0]
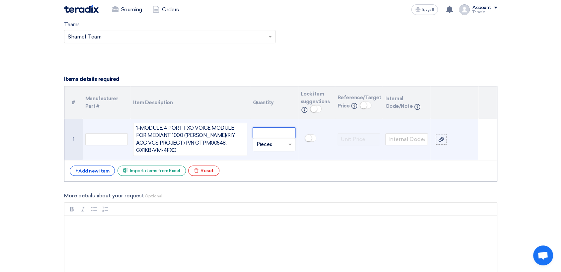
click at [273, 128] on input "number" at bounding box center [274, 133] width 43 height 11
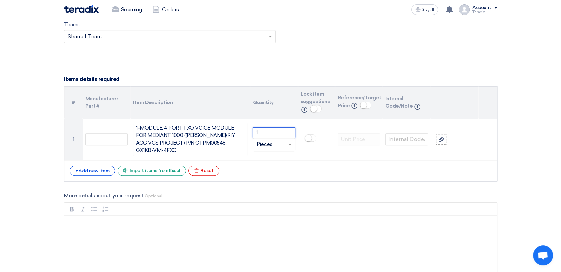
type input "1"
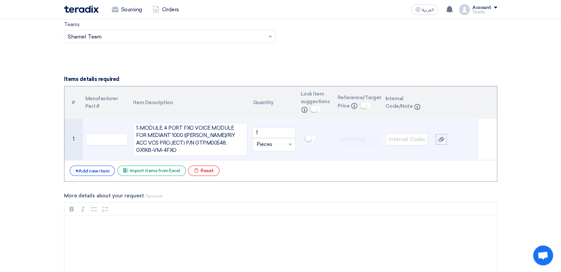
click at [268, 139] on input "text" at bounding box center [269, 144] width 27 height 11
type input "EACH"
click at [269, 156] on span "Add type..." at bounding box center [267, 158] width 22 height 5
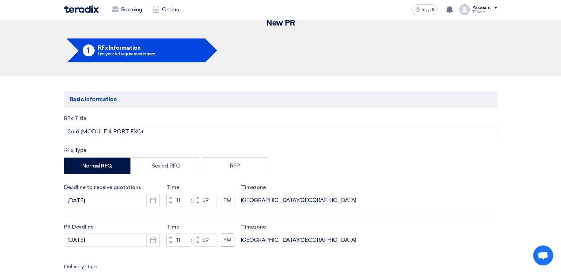
scroll to position [0, 0]
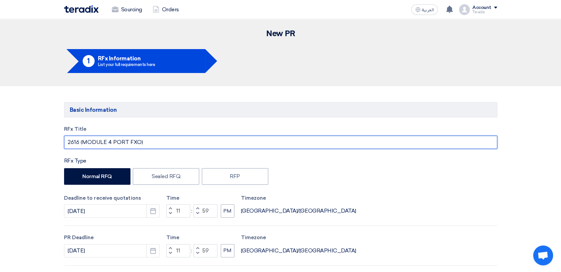
drag, startPoint x: 144, startPoint y: 140, endPoint x: 0, endPoint y: 110, distance: 147.1
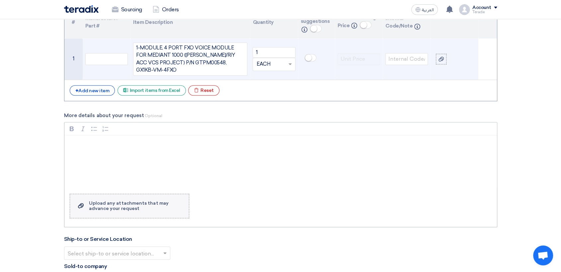
scroll to position [738, 0]
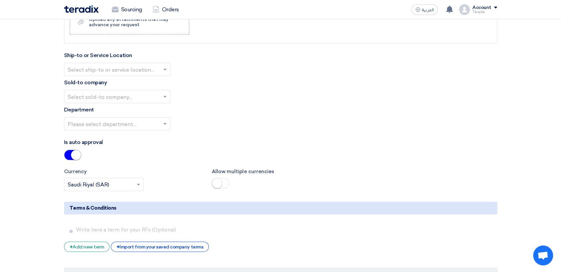
click at [154, 64] on input "text" at bounding box center [114, 69] width 92 height 11
drag, startPoint x: 152, startPoint y: 72, endPoint x: 155, endPoint y: 74, distance: 3.7
click at [153, 76] on div "Obeikan Digital Solutions" at bounding box center [117, 82] width 106 height 13
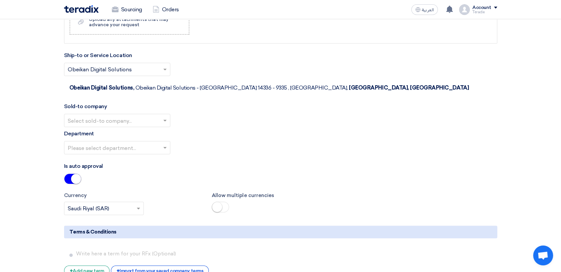
click at [155, 114] on div "Select sold-to company..." at bounding box center [117, 120] width 106 height 13
click at [154, 131] on span "SHAMEL / Obeikan Digital Solutions" at bounding box center [114, 134] width 92 height 6
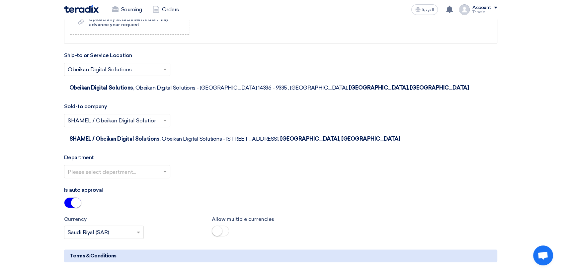
drag, startPoint x: 157, startPoint y: 130, endPoint x: 158, endPoint y: 135, distance: 5.1
click at [157, 167] on input "text" at bounding box center [114, 172] width 92 height 11
drag, startPoint x: 158, startPoint y: 144, endPoint x: 162, endPoint y: 144, distance: 4.0
click at [158, 178] on div "Procurement Department" at bounding box center [117, 184] width 106 height 13
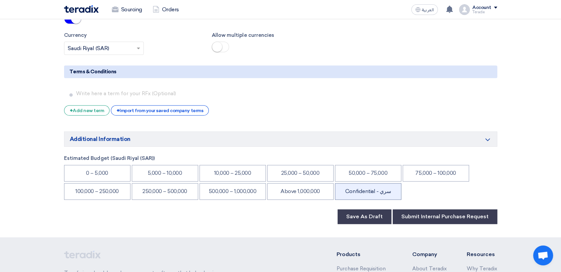
click at [376, 183] on li "Confidential - سري" at bounding box center [368, 191] width 66 height 17
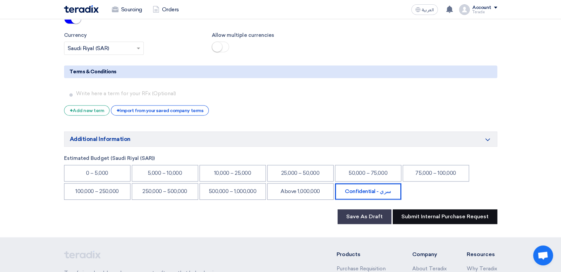
drag, startPoint x: 433, startPoint y: 179, endPoint x: 282, endPoint y: 112, distance: 164.8
click at [432, 210] on button "Submit Internal Purchase Request" at bounding box center [445, 217] width 105 height 15
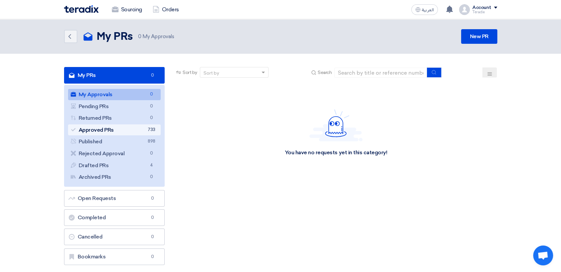
click at [136, 133] on link "Approved PRs Approved PRs 733" at bounding box center [114, 130] width 93 height 11
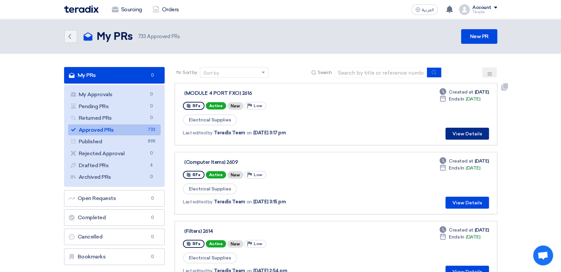
click at [466, 133] on button "View Details" at bounding box center [468, 134] width 44 height 12
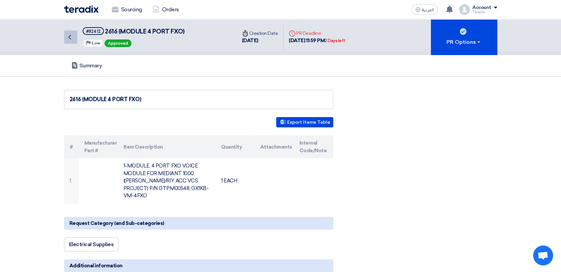
click at [74, 36] on link "Back" at bounding box center [70, 37] width 13 height 13
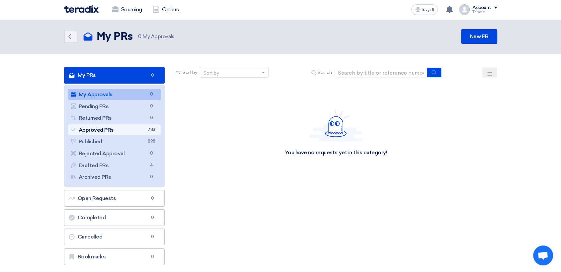
click at [123, 134] on link "Approved PRs Approved PRs 733" at bounding box center [114, 130] width 93 height 11
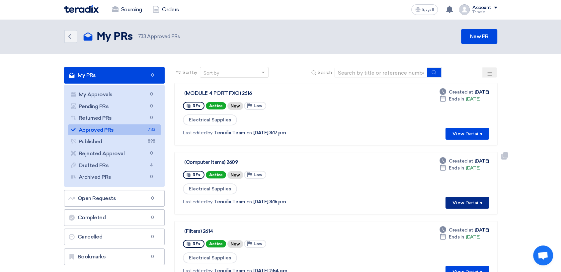
click at [473, 200] on button "View Details" at bounding box center [468, 203] width 44 height 12
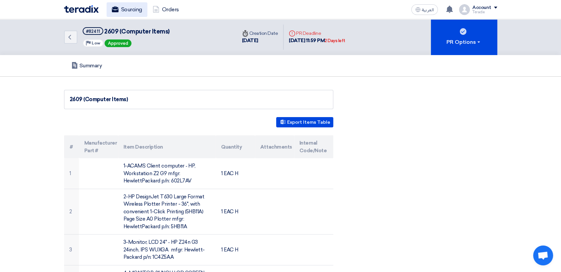
click at [136, 12] on link "Sourcing" at bounding box center [127, 9] width 41 height 15
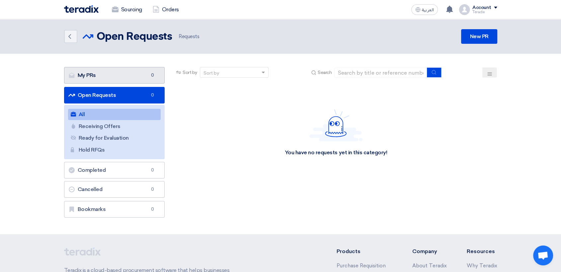
click at [132, 68] on link "My PRs My PRs 0" at bounding box center [114, 75] width 101 height 17
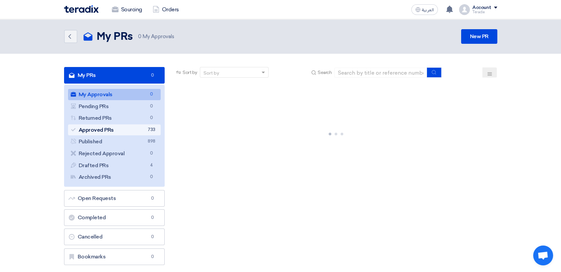
click at [136, 128] on link "Approved PRs Approved PRs 733" at bounding box center [114, 130] width 93 height 11
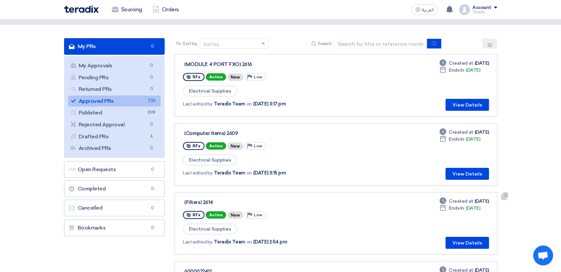
scroll to position [37, 0]
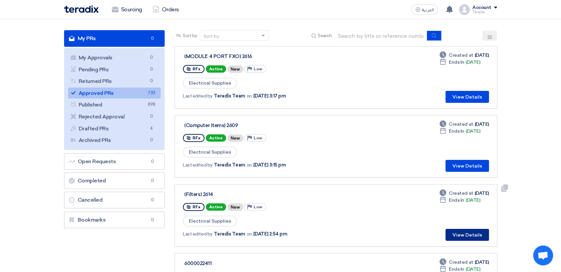
click at [465, 234] on button "View Details" at bounding box center [468, 235] width 44 height 12
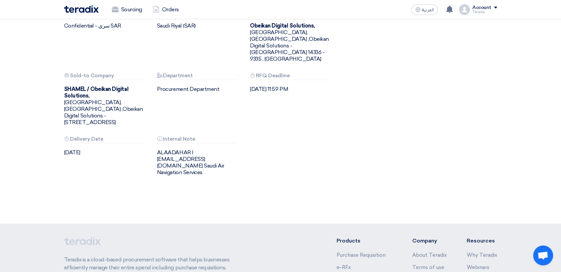
scroll to position [258, 0]
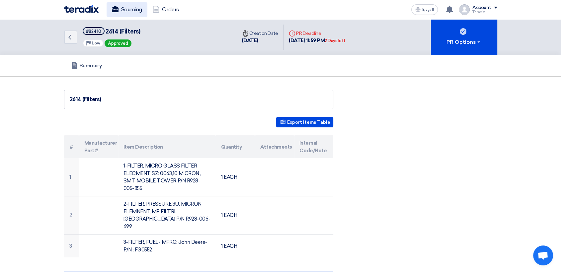
click at [117, 6] on icon at bounding box center [115, 9] width 7 height 7
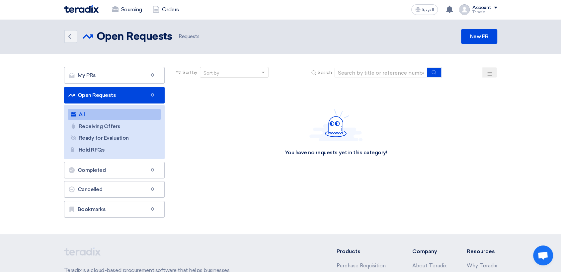
click at [470, 27] on header "Back Open Requests Open Requests Requests" at bounding box center [280, 36] width 561 height 35
click at [476, 33] on link "New PR" at bounding box center [479, 36] width 36 height 15
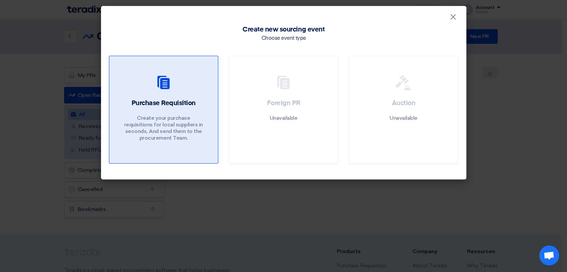
click at [213, 106] on link "Purchase Requisition Create your purchase requisitions for local suppliers in s…" at bounding box center [163, 110] width 109 height 108
